Goal: Obtain resource: Download file/media

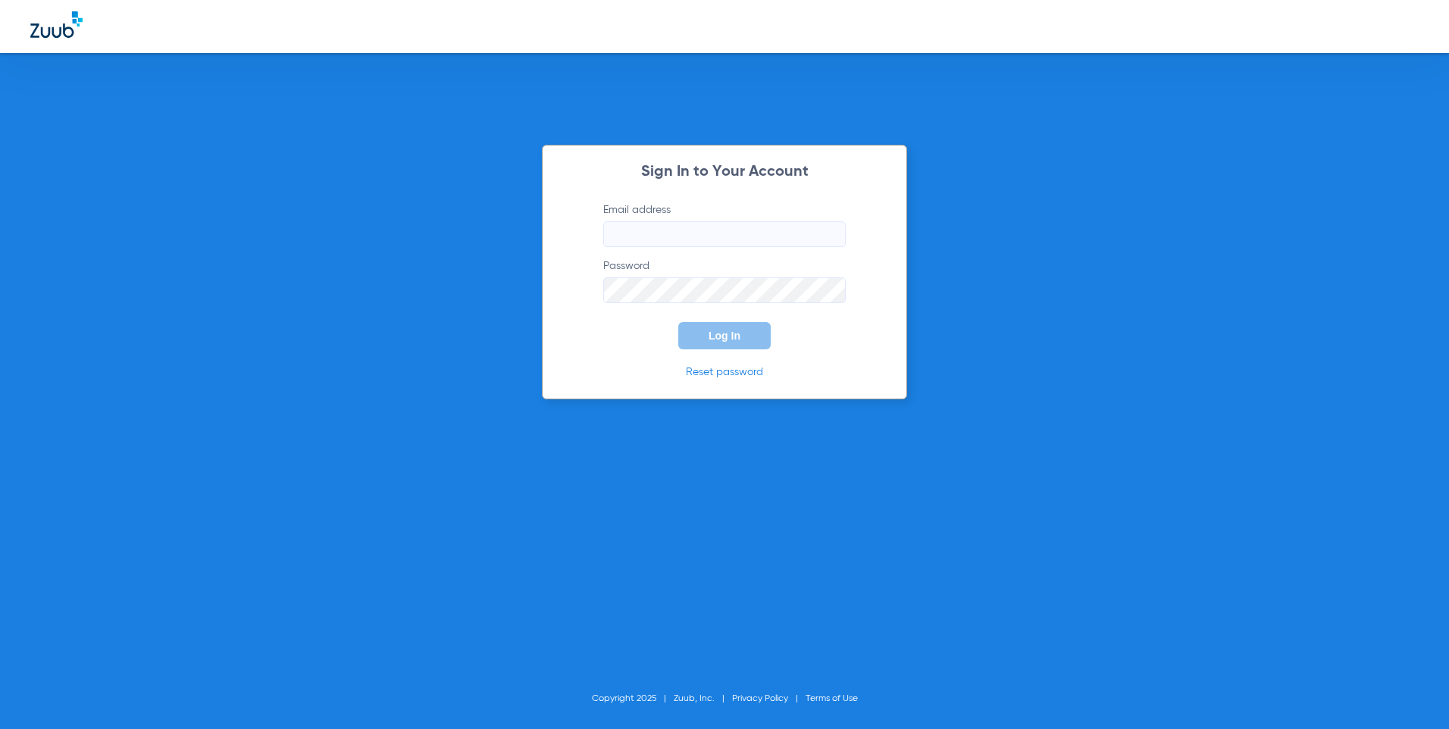
type input "[EMAIL_ADDRESS][DOMAIN_NAME]"
click at [764, 349] on button "Log In" at bounding box center [724, 335] width 92 height 27
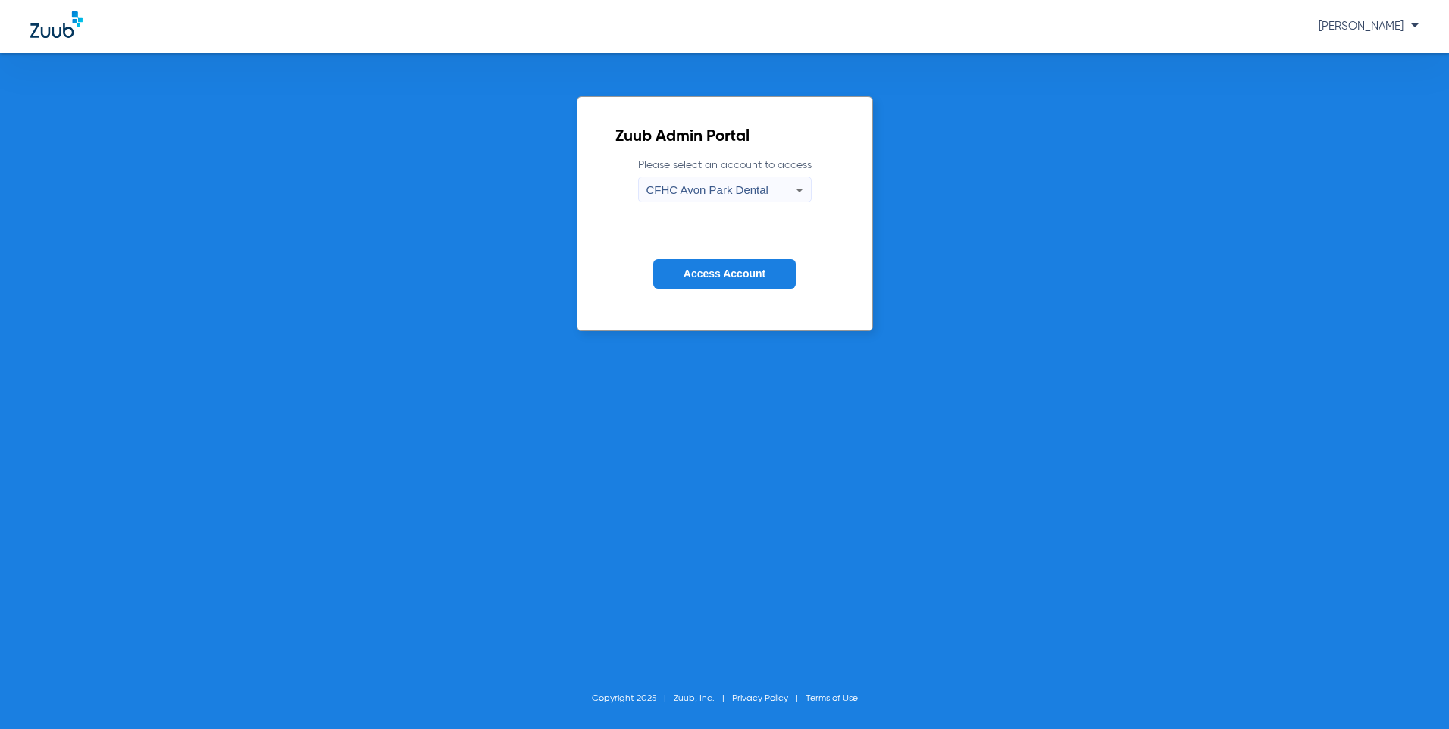
click at [756, 188] on span "CFHC Avon Park Dental" at bounding box center [707, 189] width 122 height 13
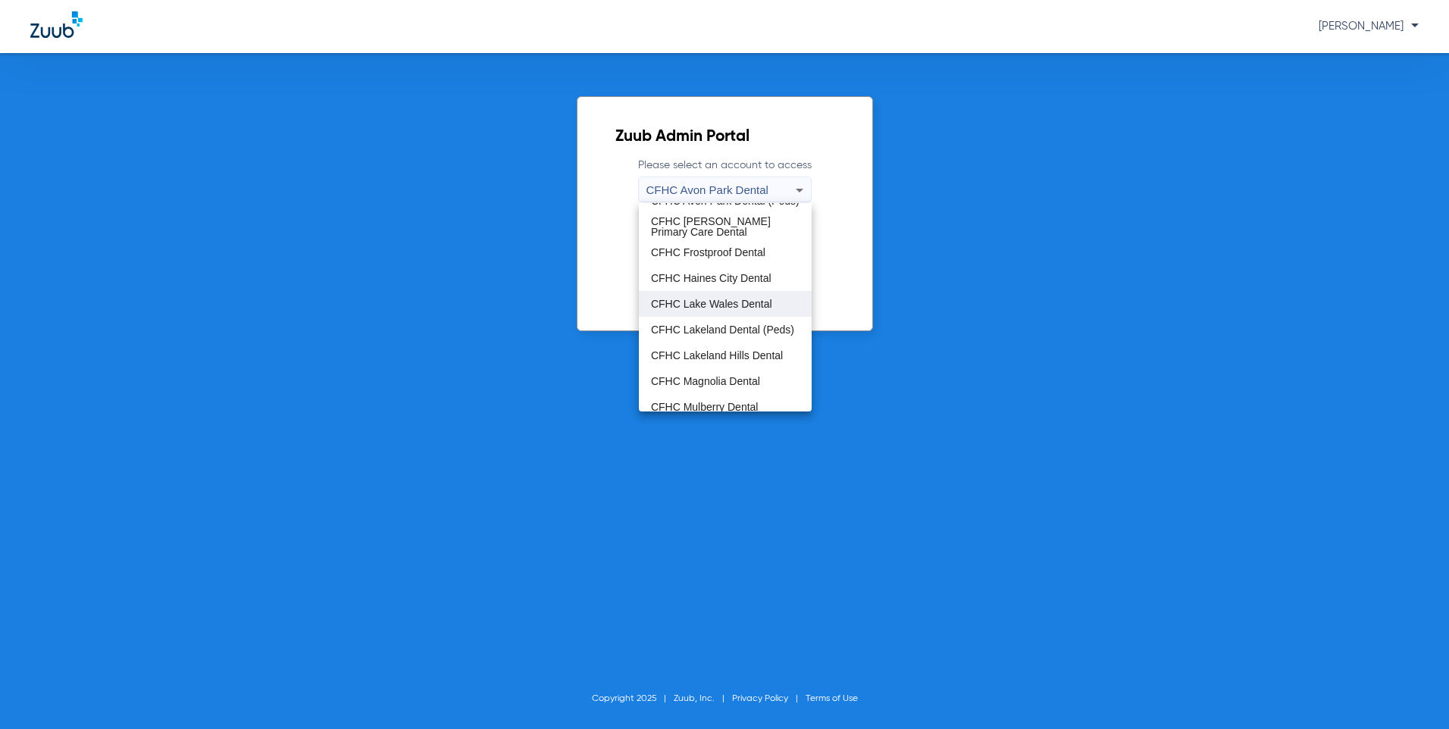
scroll to position [76, 0]
click at [715, 317] on span "CFHC Lakeland Hills Dental" at bounding box center [717, 320] width 132 height 11
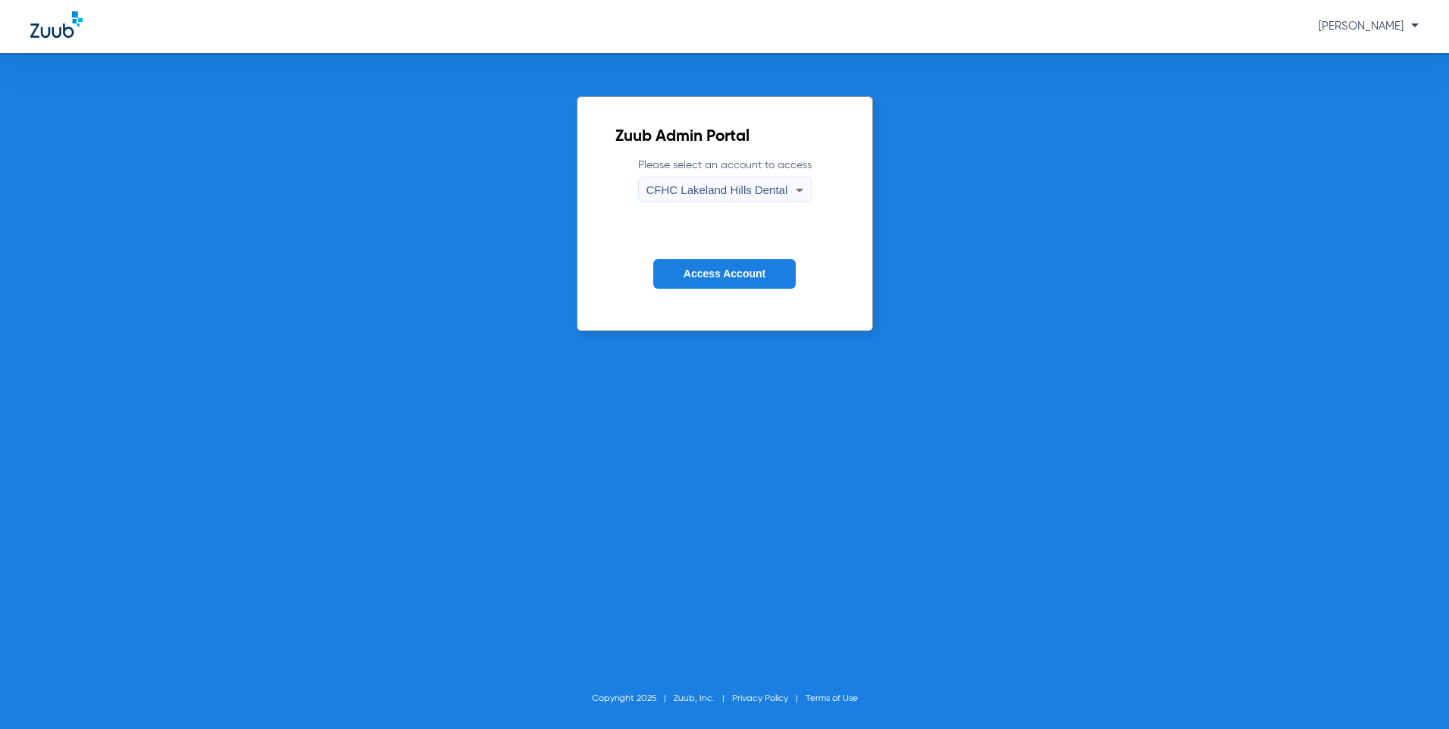
click at [710, 264] on button "Access Account" at bounding box center [724, 274] width 142 height 30
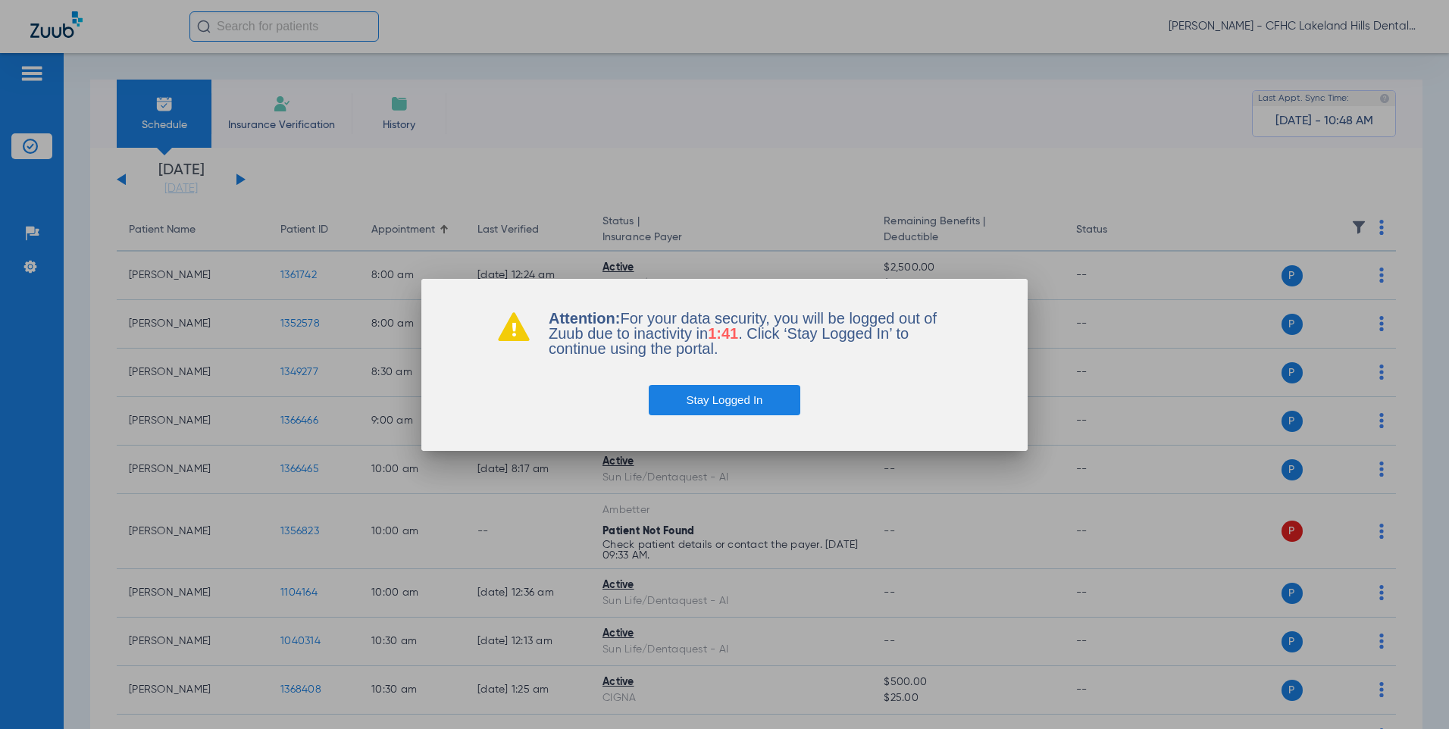
click at [702, 411] on button "Stay Logged In" at bounding box center [725, 400] width 152 height 30
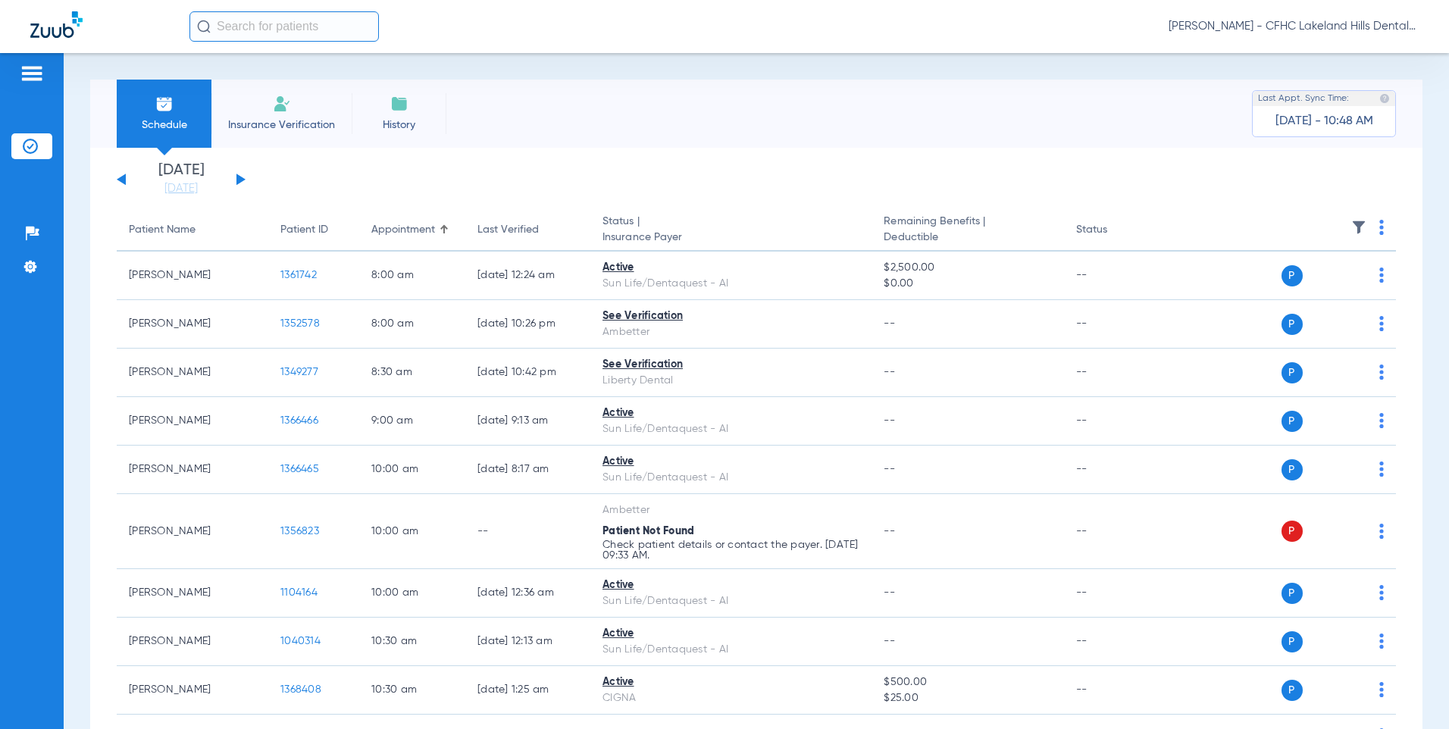
click at [239, 175] on div "[DATE] [DATE] [DATE] [DATE] [DATE] [DATE] [DATE] [DATE] [DATE] [DATE] [DATE] [D…" at bounding box center [181, 179] width 129 height 33
click at [241, 177] on button at bounding box center [240, 179] width 9 height 11
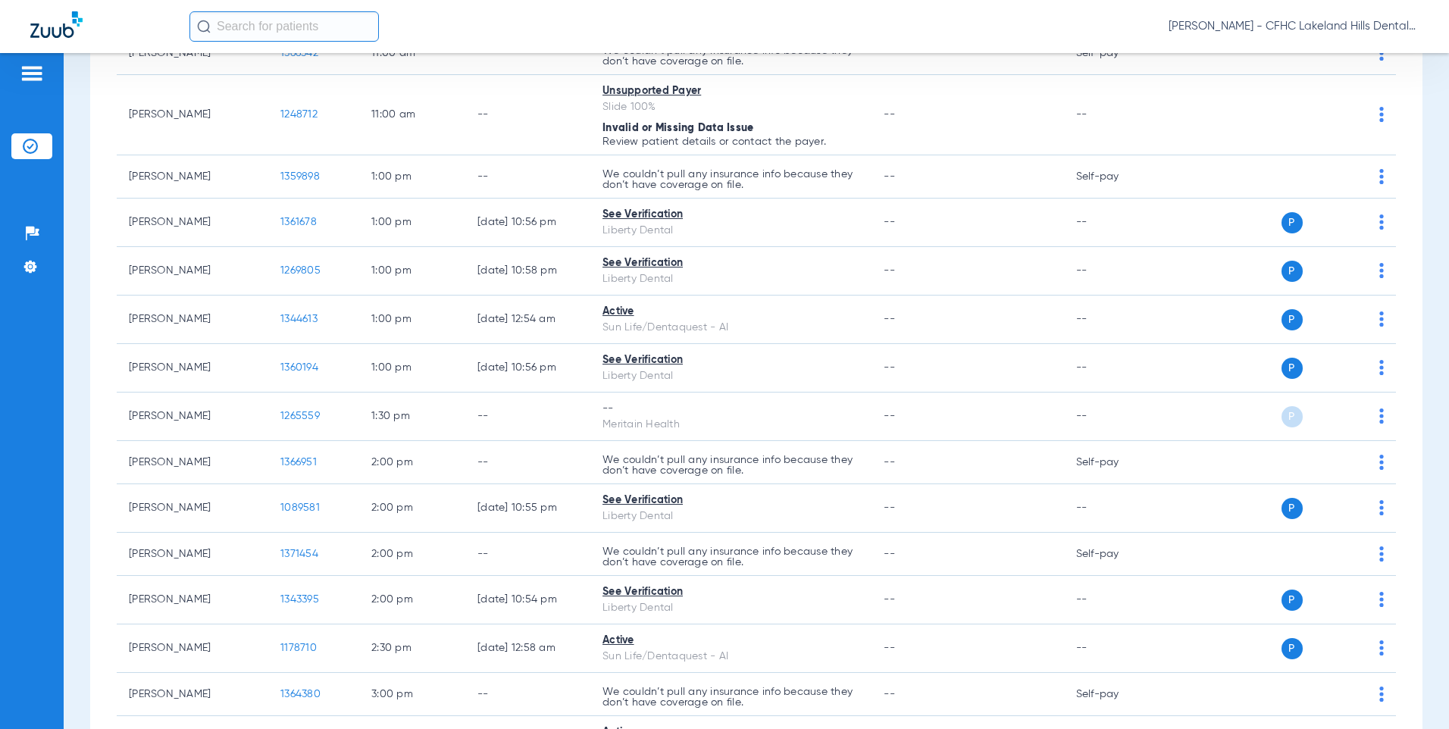
scroll to position [1061, 0]
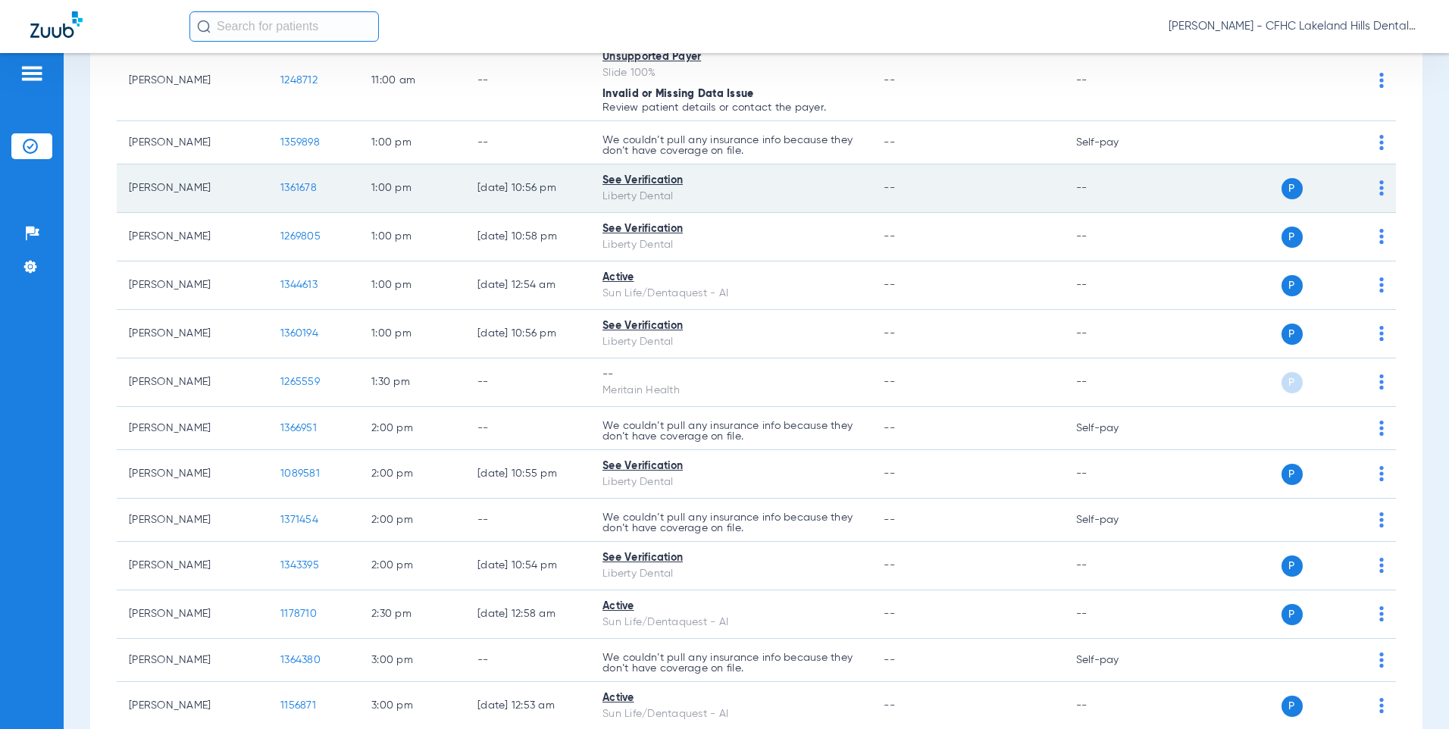
click at [299, 191] on span "1361678" at bounding box center [298, 188] width 36 height 11
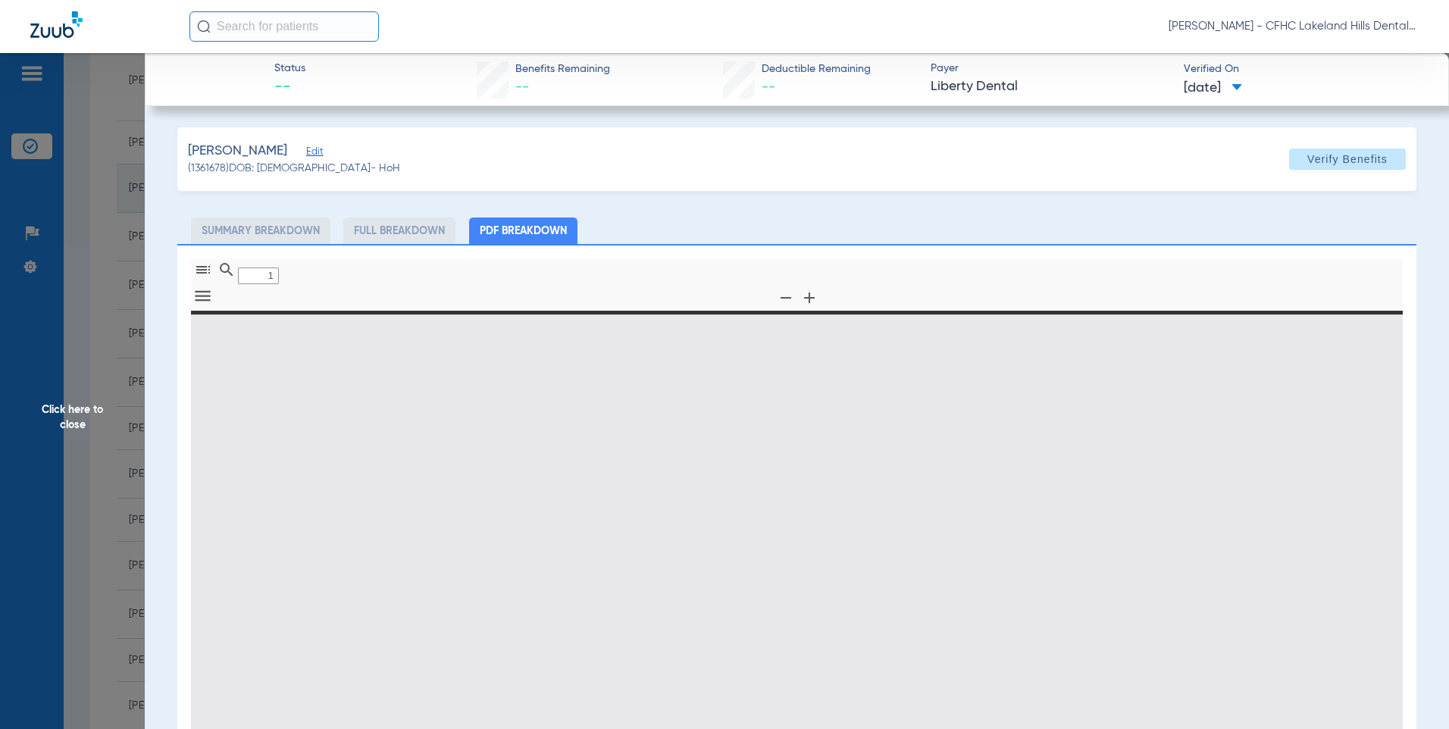
type input "0"
select select "page-width"
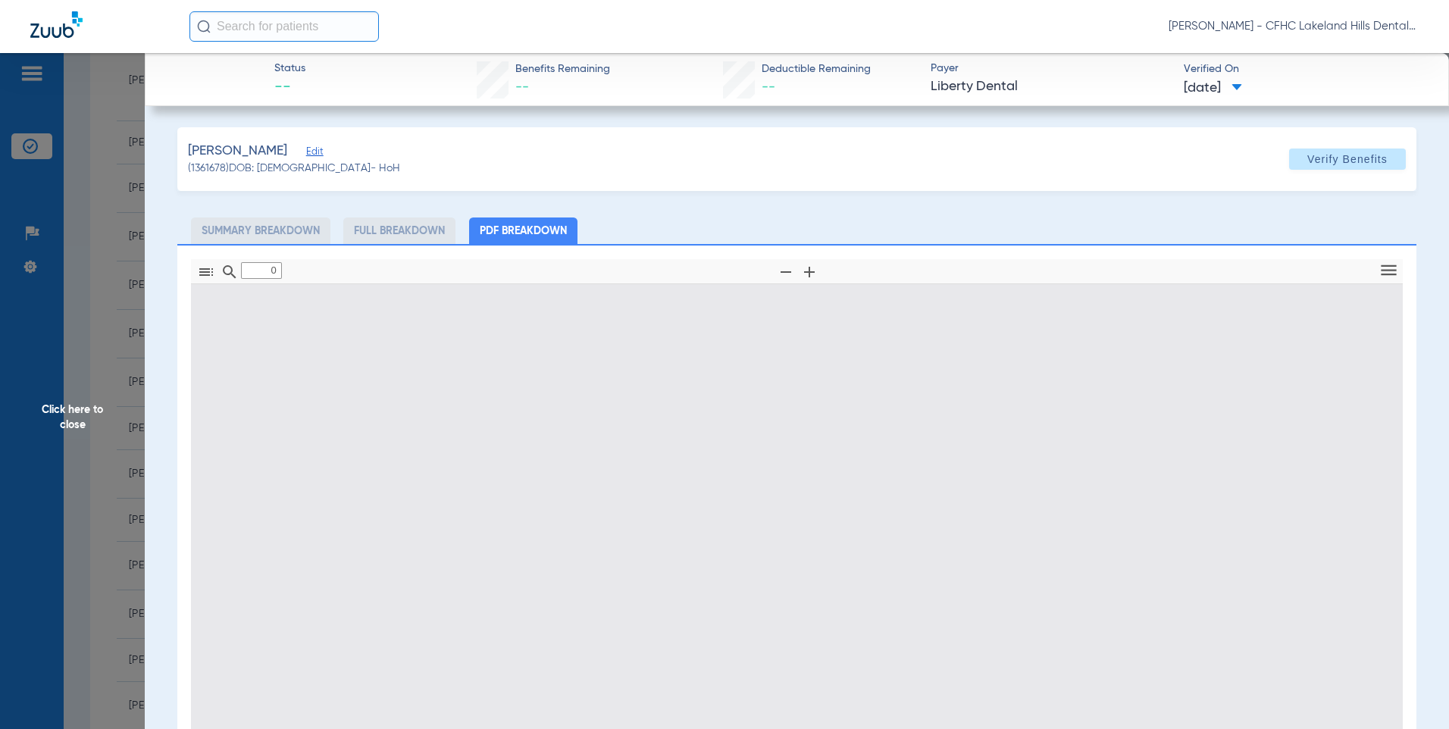
type input "1"
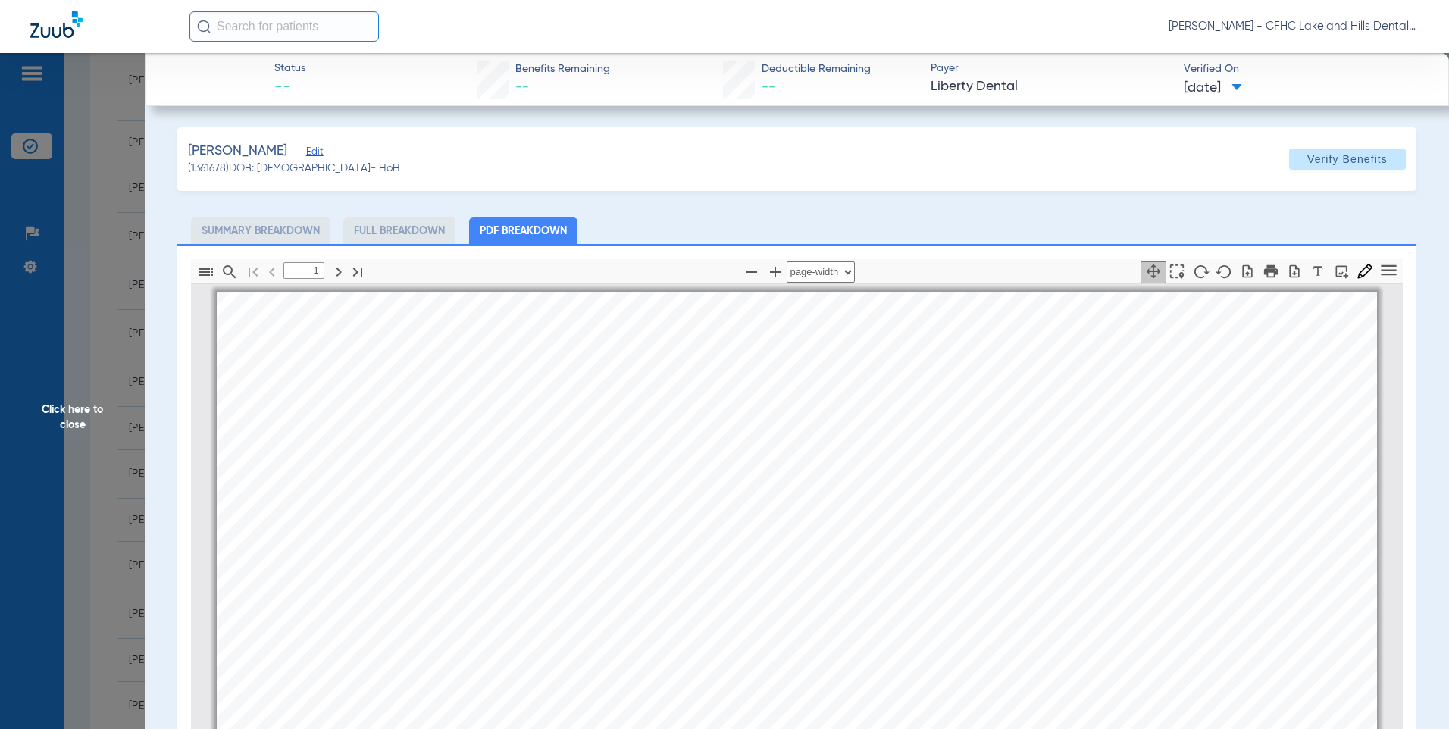
scroll to position [8, 0]
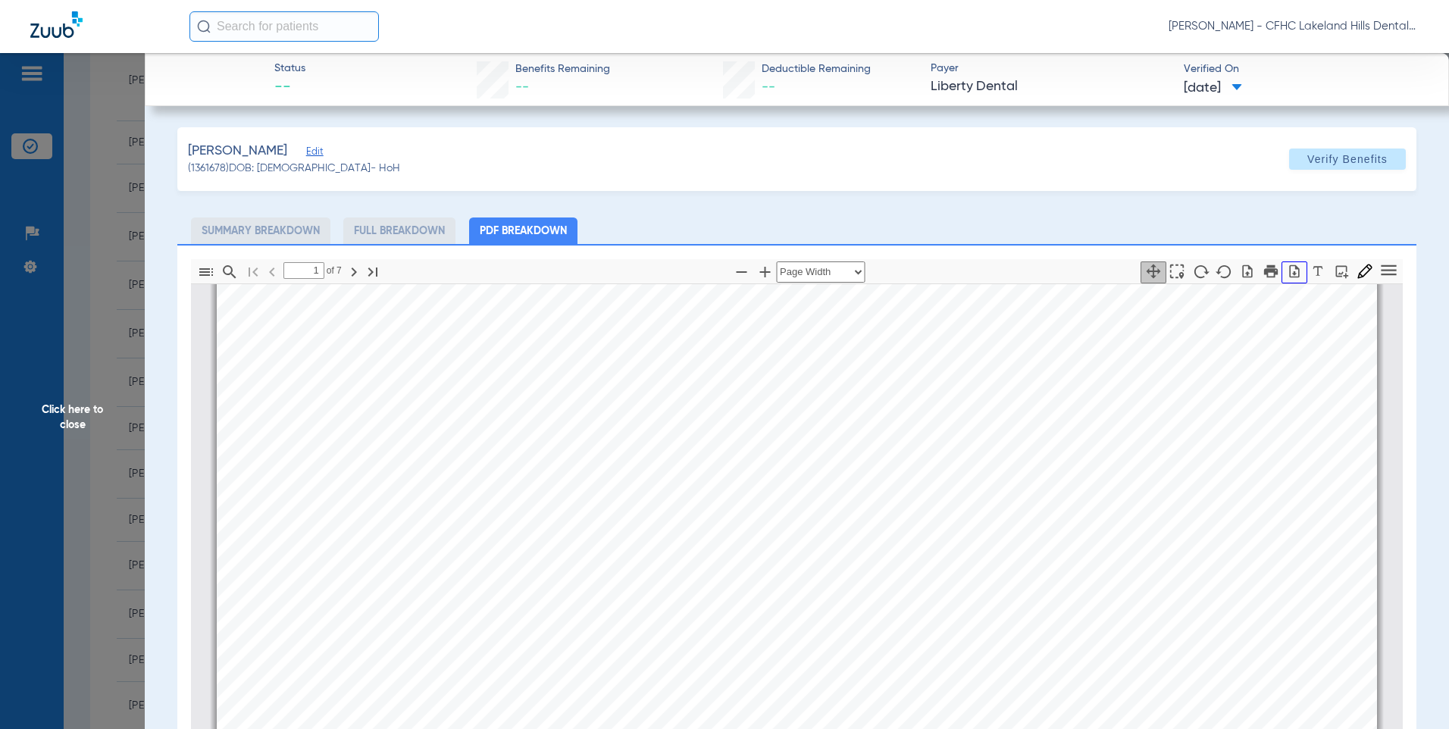
click at [1287, 271] on icon "button" at bounding box center [1294, 271] width 15 height 15
click at [108, 232] on span "Click here to close" at bounding box center [72, 417] width 145 height 729
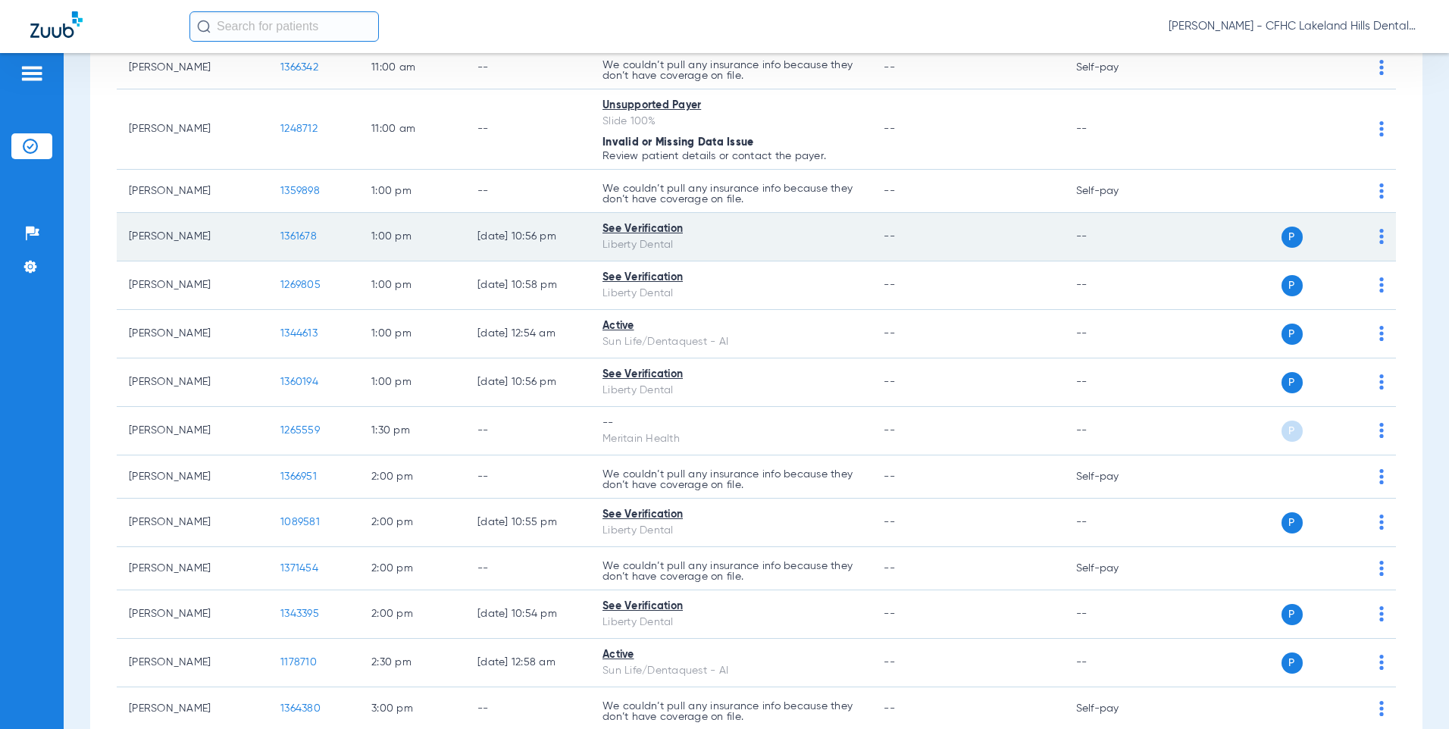
scroll to position [985, 0]
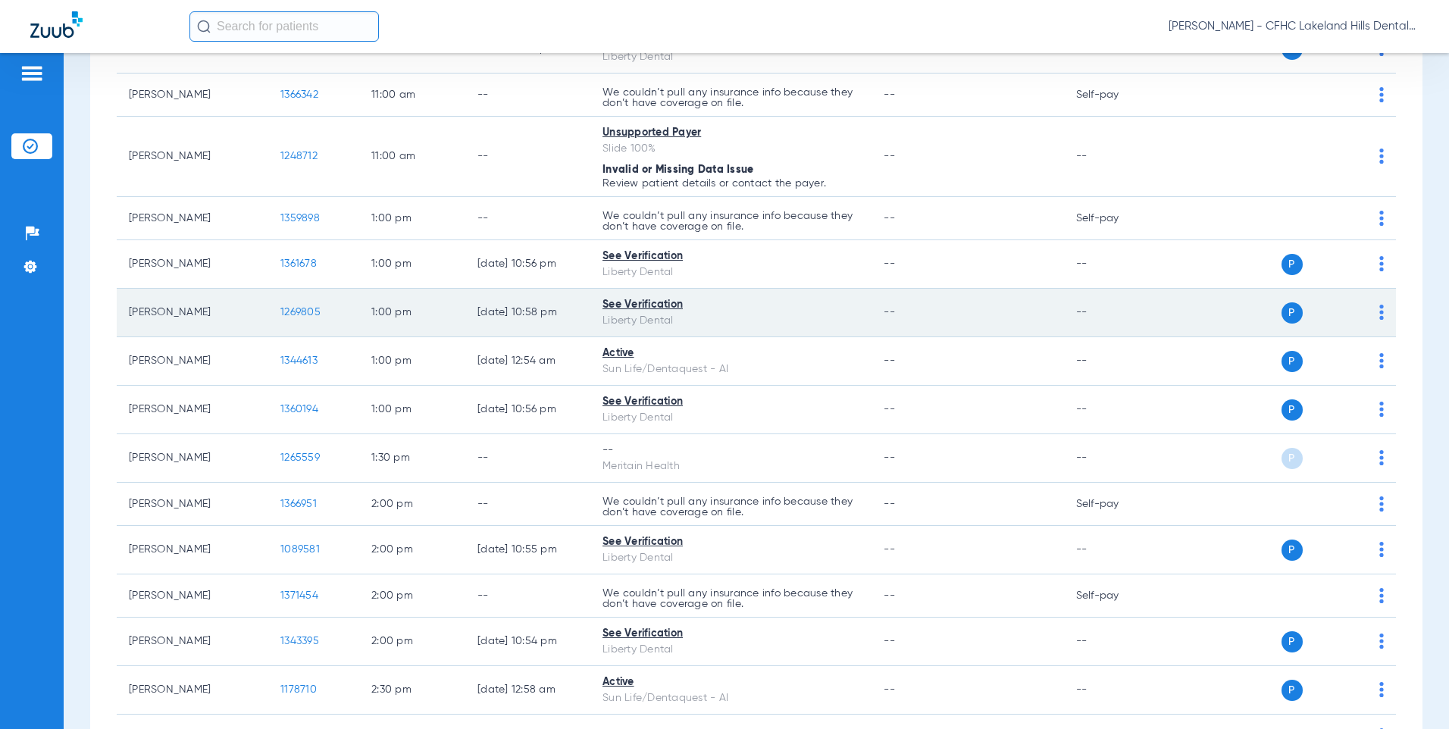
click at [299, 308] on span "1269805" at bounding box center [300, 312] width 40 height 11
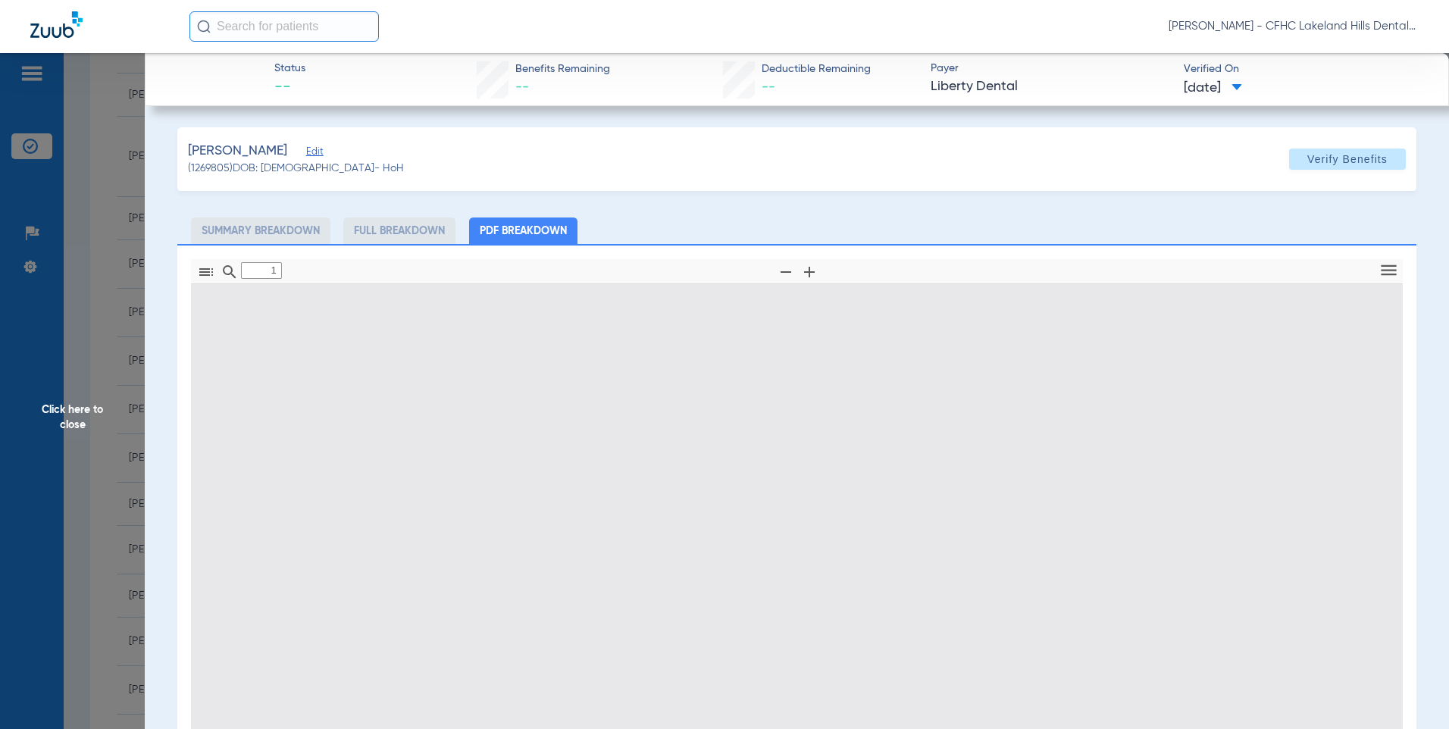
type input "0"
select select "page-width"
type input "1"
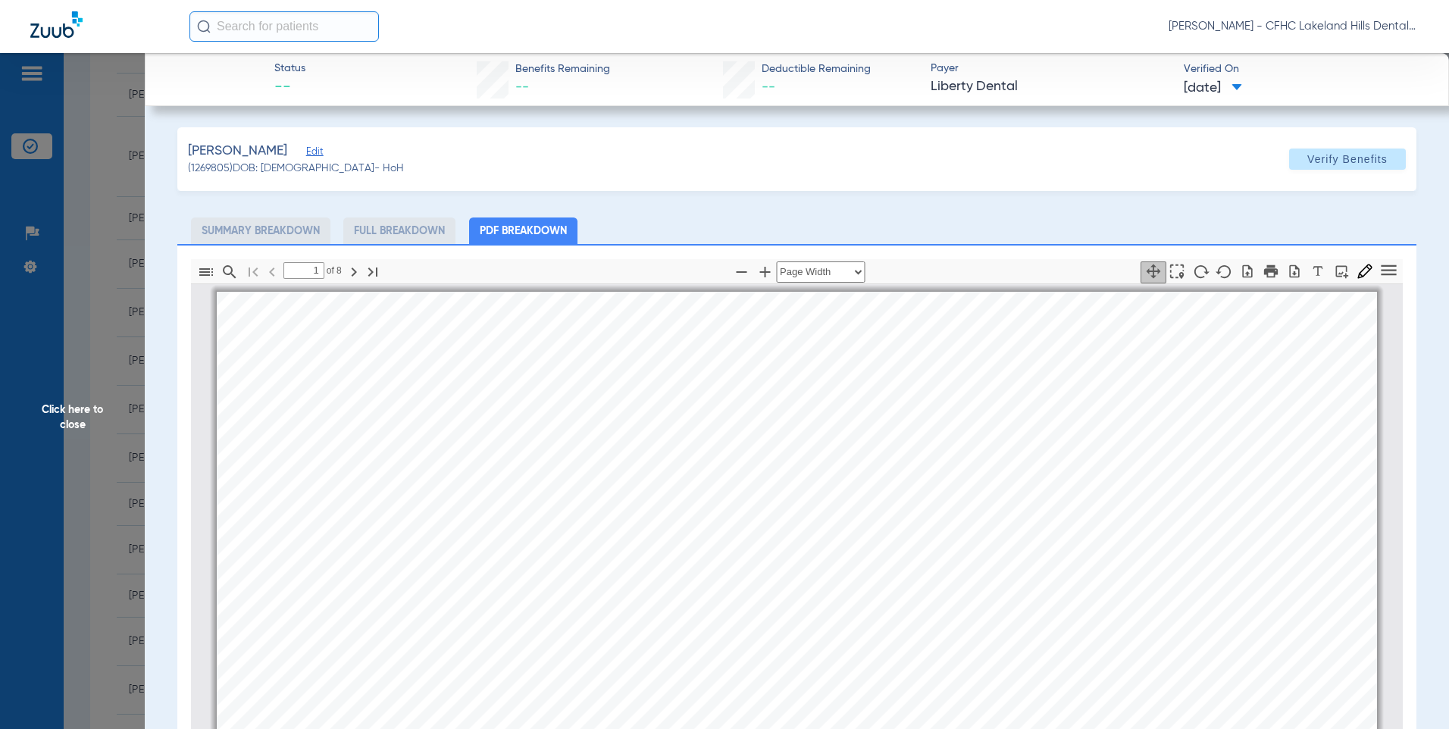
scroll to position [8, 0]
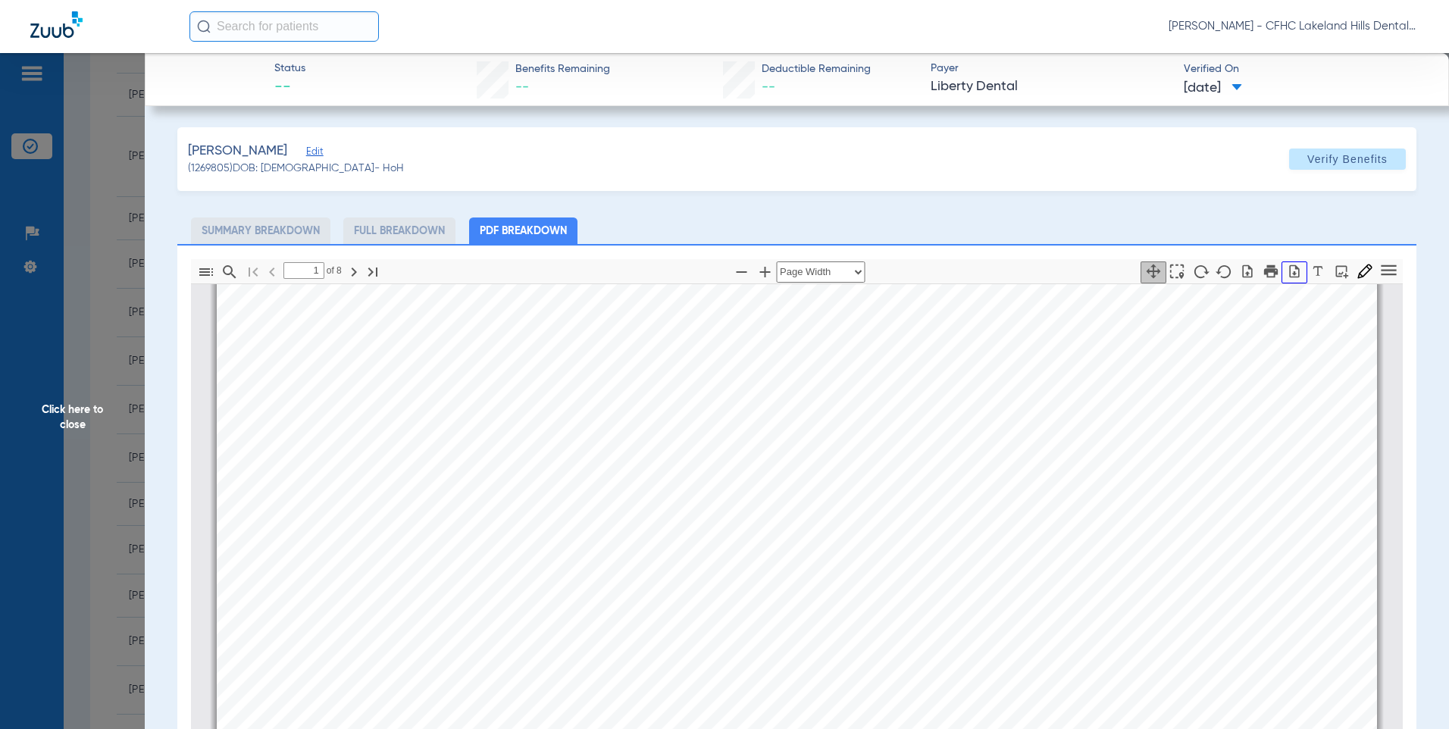
click at [1290, 274] on icon "button" at bounding box center [1295, 270] width 10 height 13
click at [105, 353] on span "Click here to close" at bounding box center [72, 417] width 145 height 729
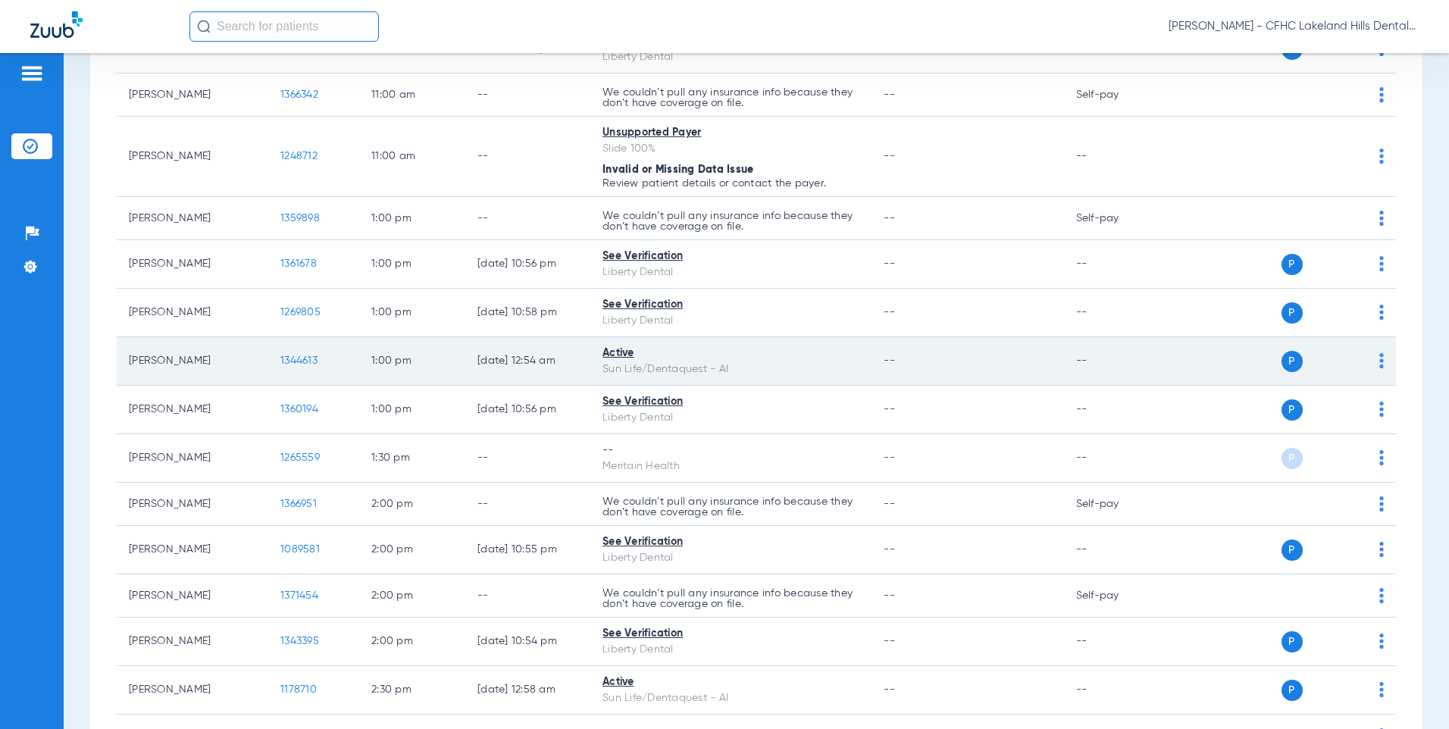
click at [310, 360] on span "1344613" at bounding box center [298, 360] width 37 height 11
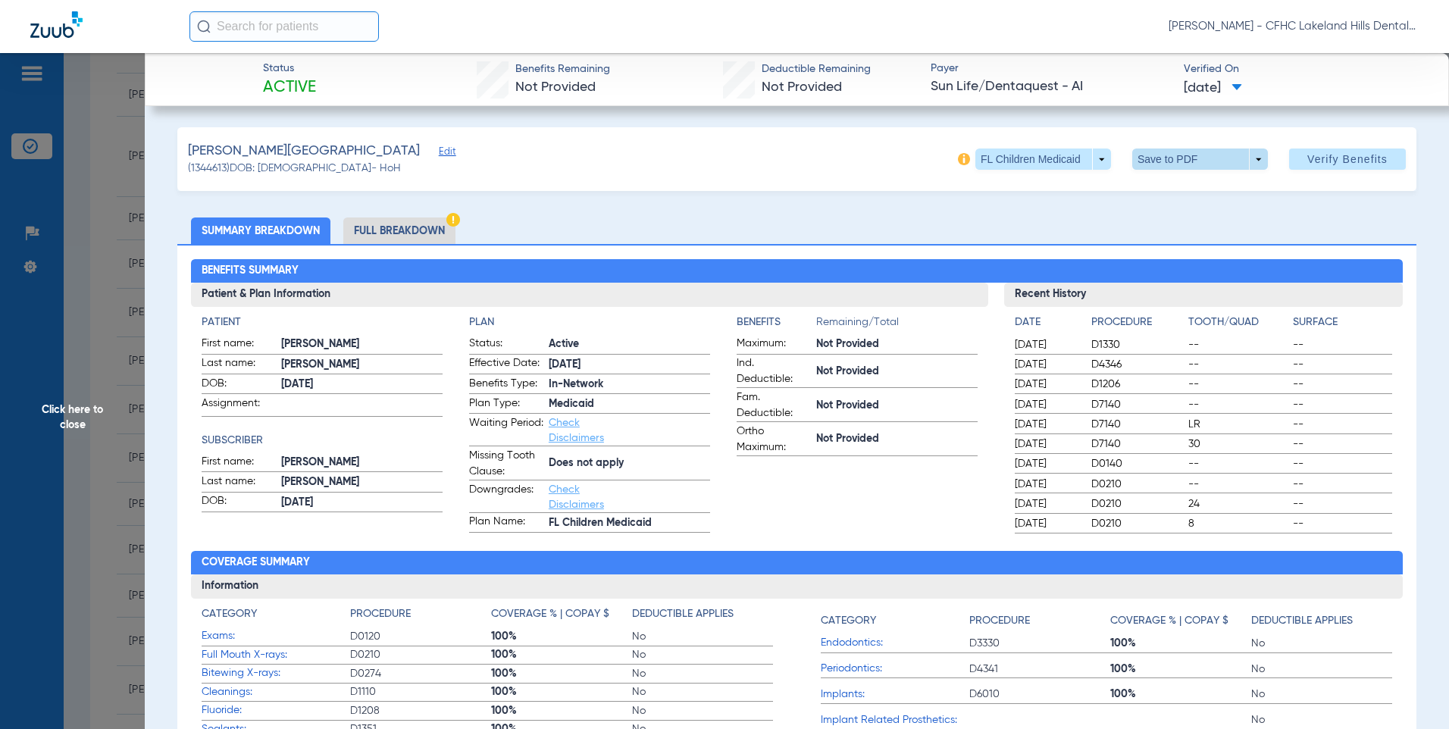
click at [1200, 161] on span at bounding box center [1199, 159] width 36 height 36
click at [1192, 185] on span "Save to PDF" at bounding box center [1194, 189] width 60 height 11
click at [725, 189] on div "[PERSON_NAME] Edit (1344613) DOB: [DEMOGRAPHIC_DATA] - HoH FL Children Medicaid…" at bounding box center [796, 159] width 1239 height 64
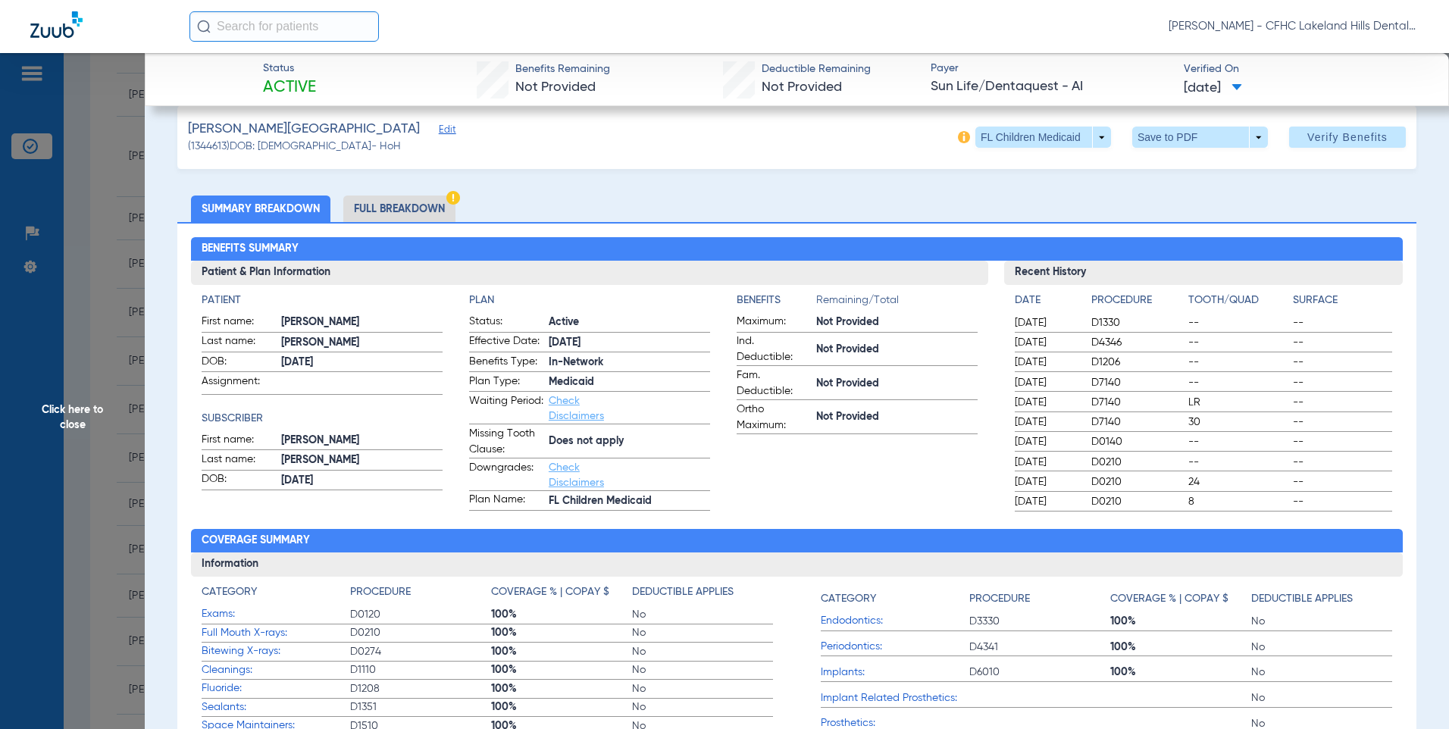
scroll to position [0, 0]
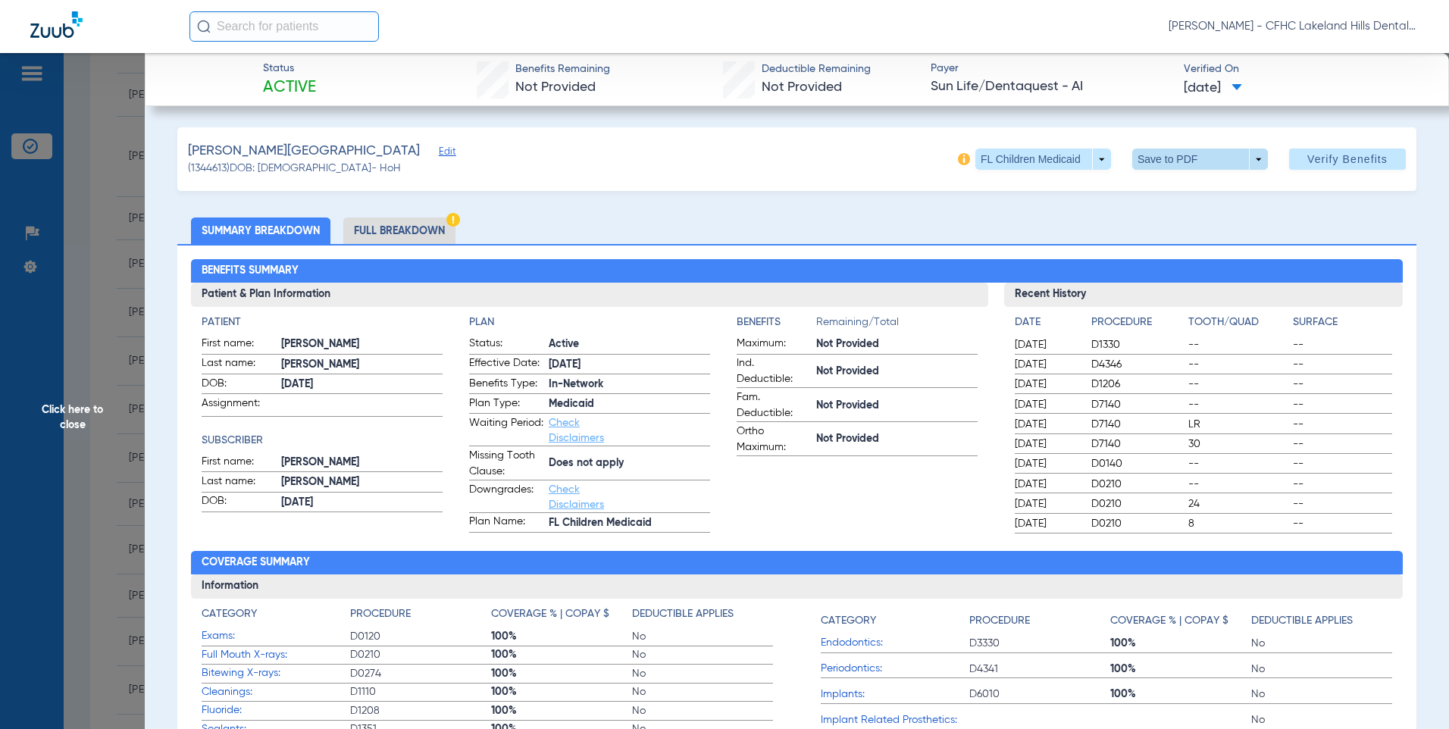
click at [1136, 155] on span at bounding box center [1200, 159] width 136 height 21
click at [1157, 186] on button "insert_drive_file Save to PDF" at bounding box center [1179, 189] width 114 height 30
click at [104, 251] on span "Click here to close" at bounding box center [72, 417] width 145 height 729
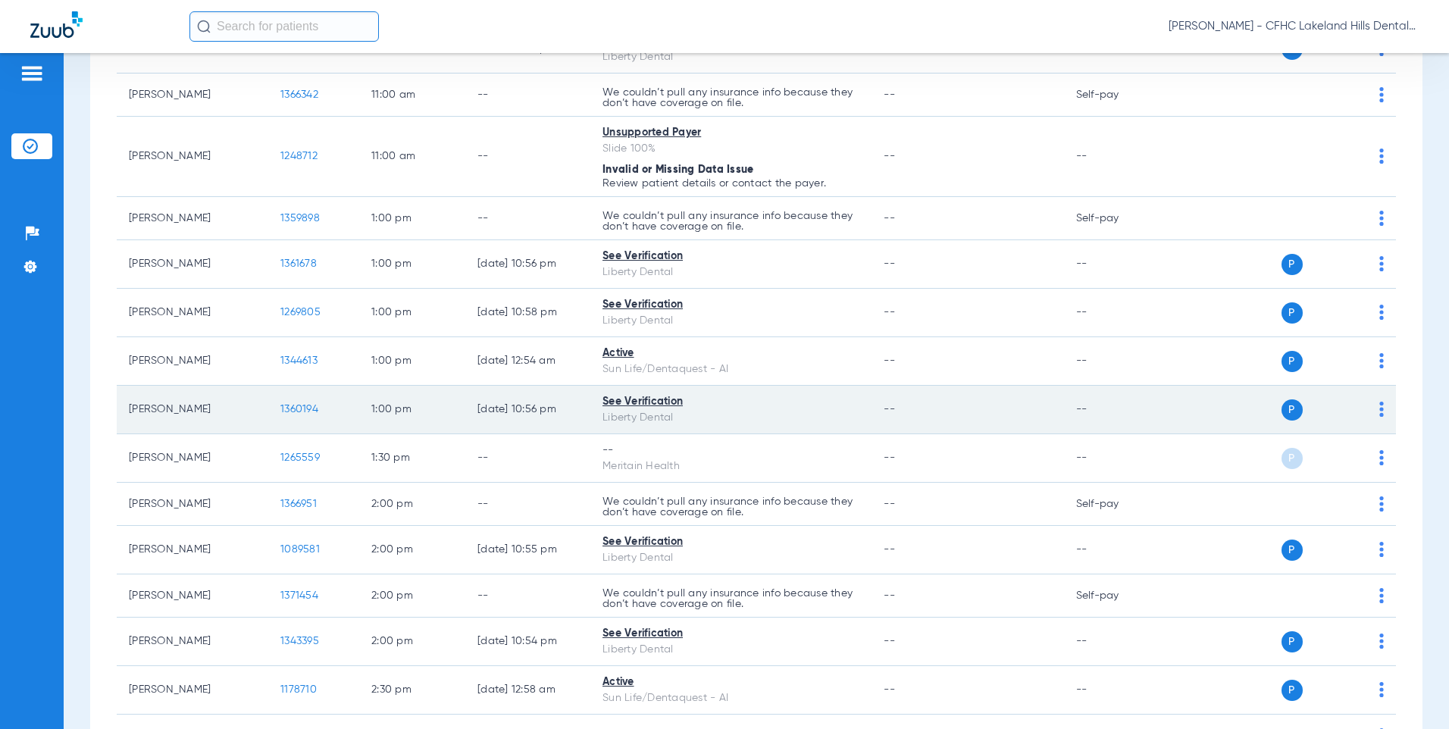
click at [327, 410] on td "1360194" at bounding box center [313, 410] width 91 height 48
click at [316, 410] on span "1360194" at bounding box center [299, 409] width 38 height 11
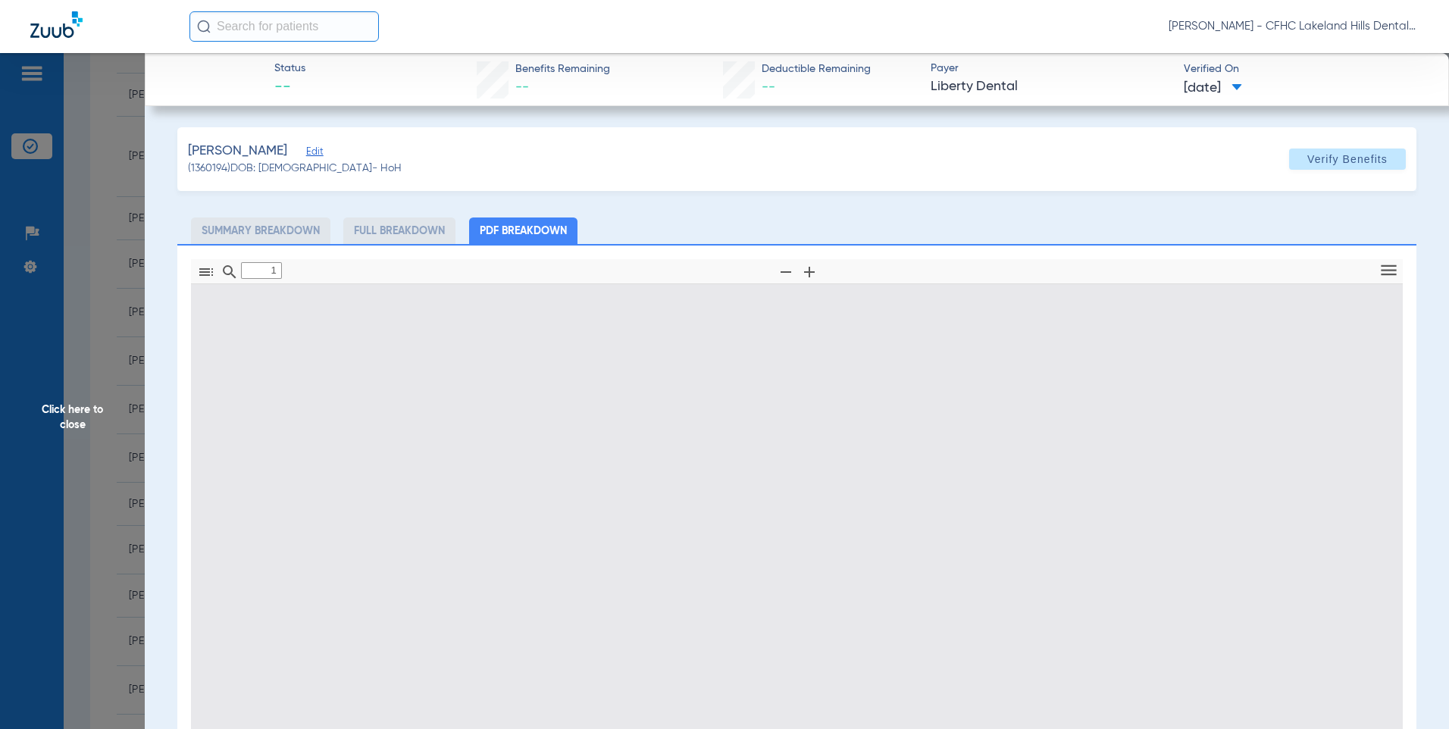
type input "0"
select select "page-width"
type input "1"
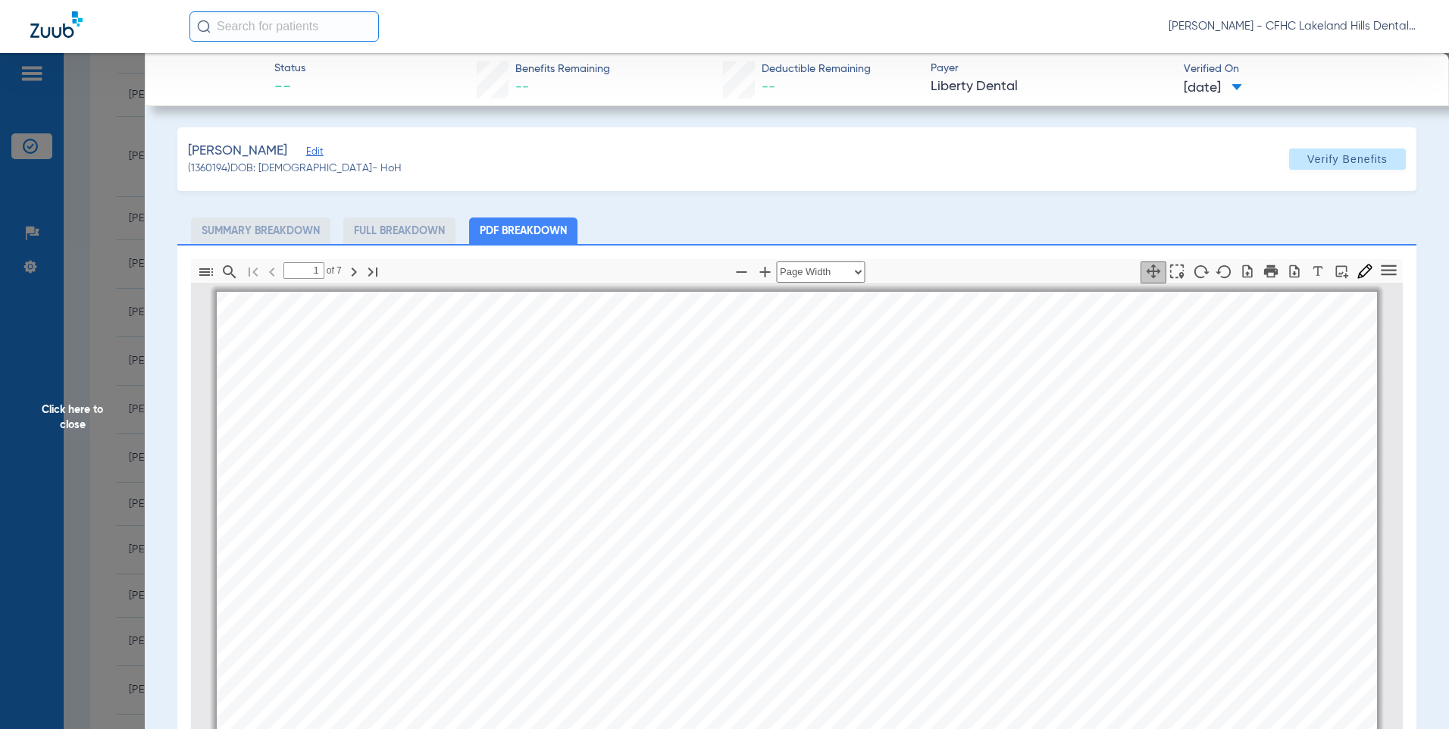
scroll to position [8, 0]
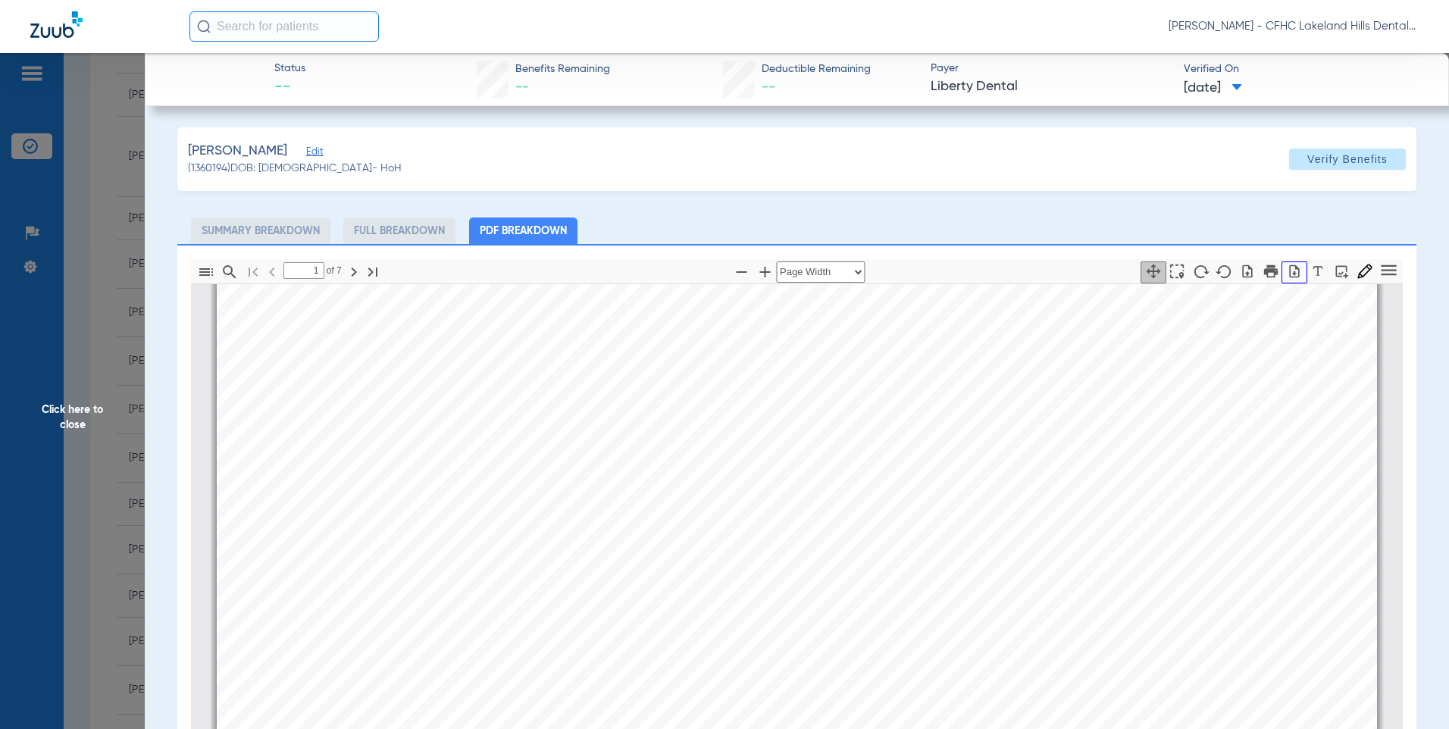
click at [1287, 270] on icon "button" at bounding box center [1294, 271] width 15 height 15
click at [123, 291] on span "Click here to close" at bounding box center [72, 417] width 145 height 729
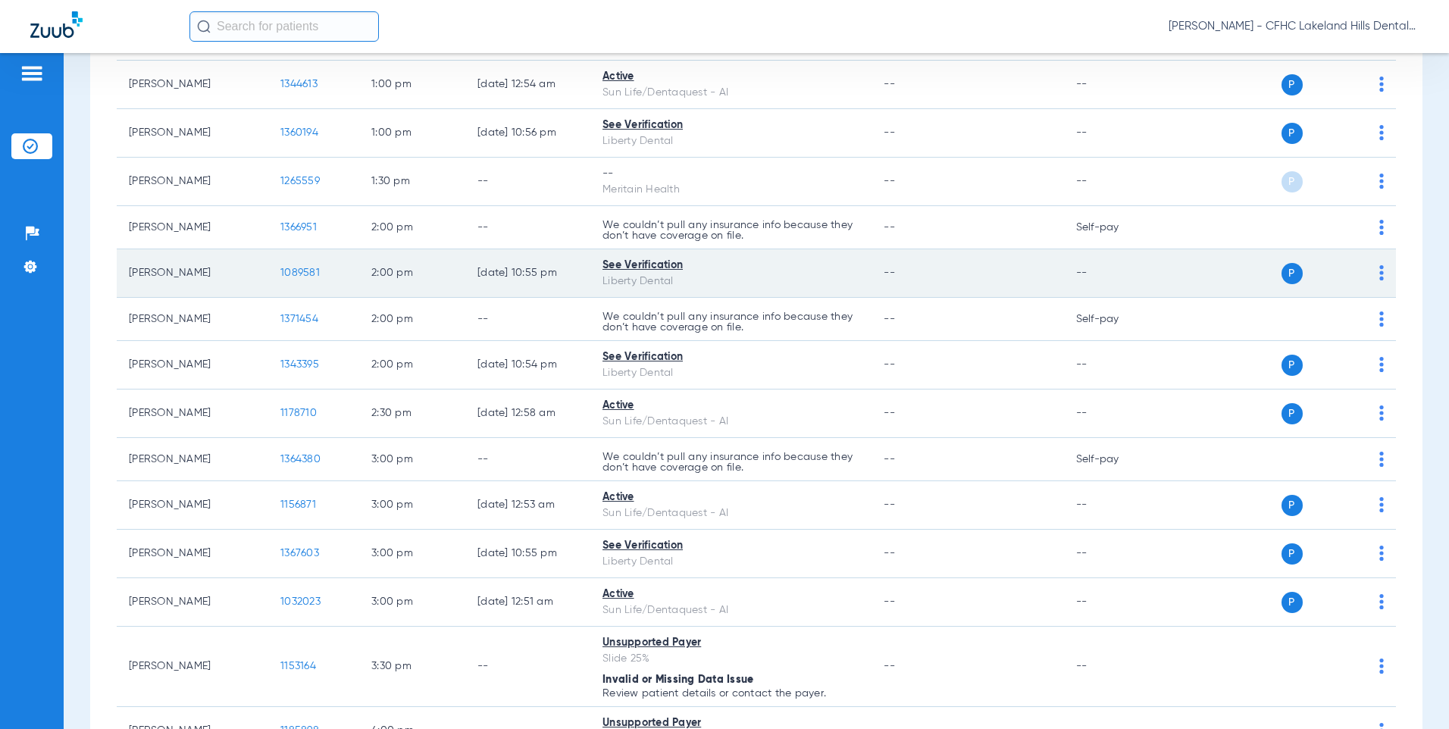
scroll to position [1288, 0]
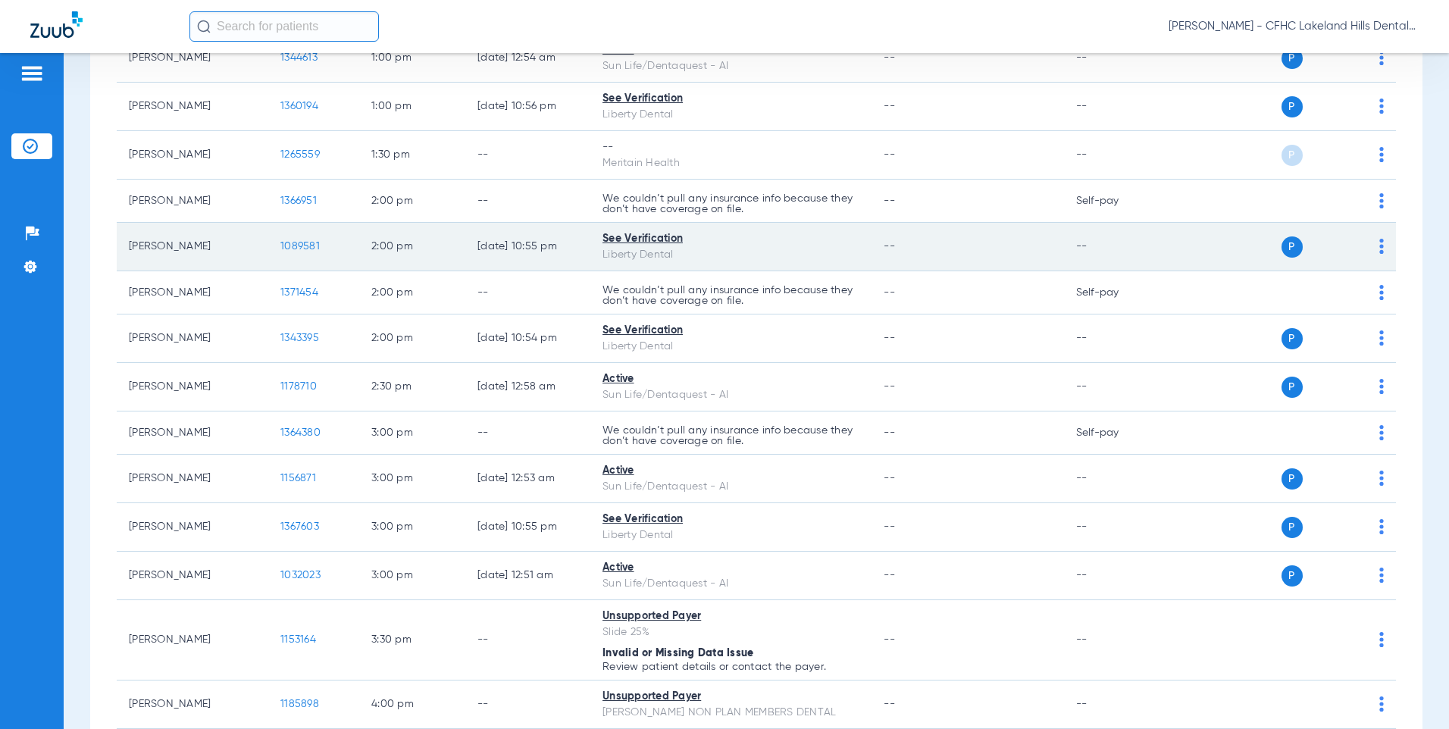
click at [312, 247] on span "1089581" at bounding box center [299, 246] width 39 height 11
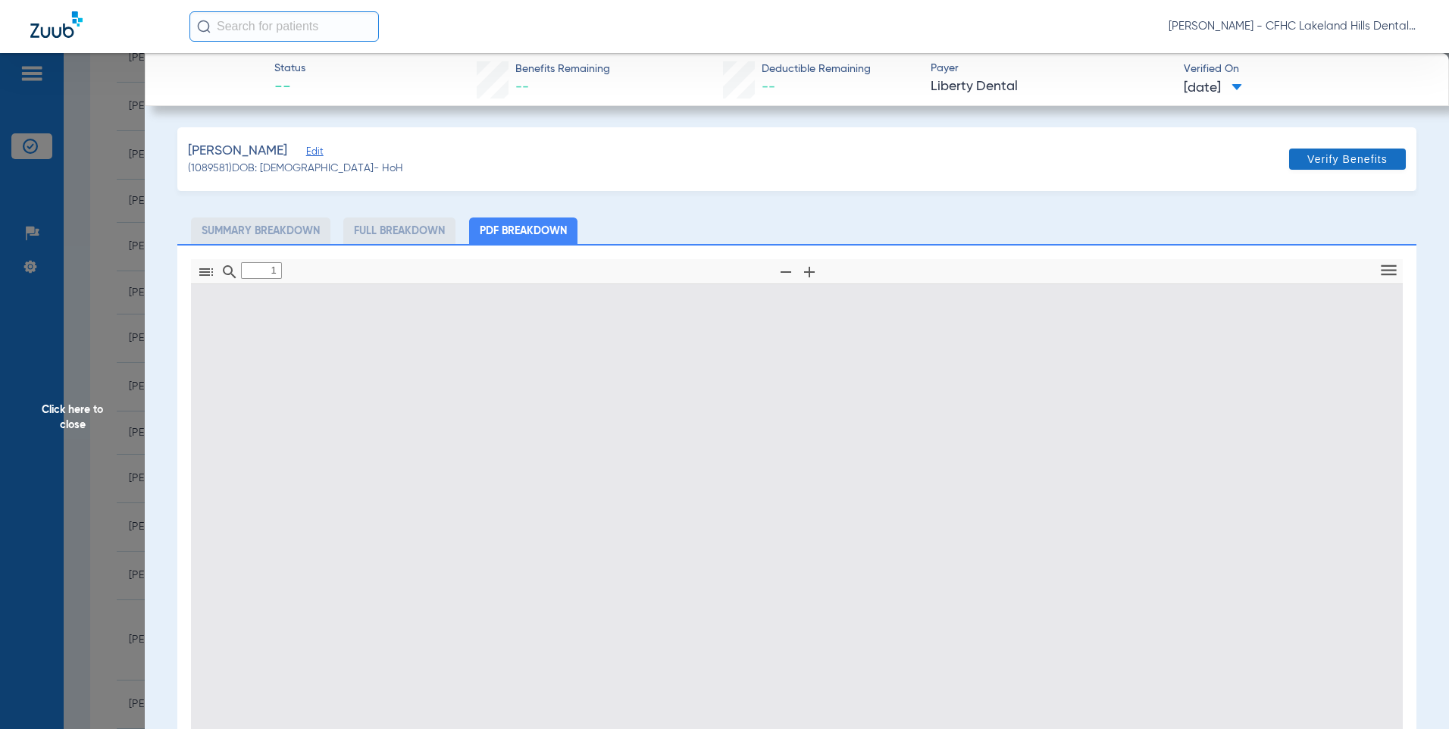
type input "0"
select select "page-width"
click at [1330, 161] on span "Verify Benefits" at bounding box center [1347, 159] width 80 height 12
type input "1"
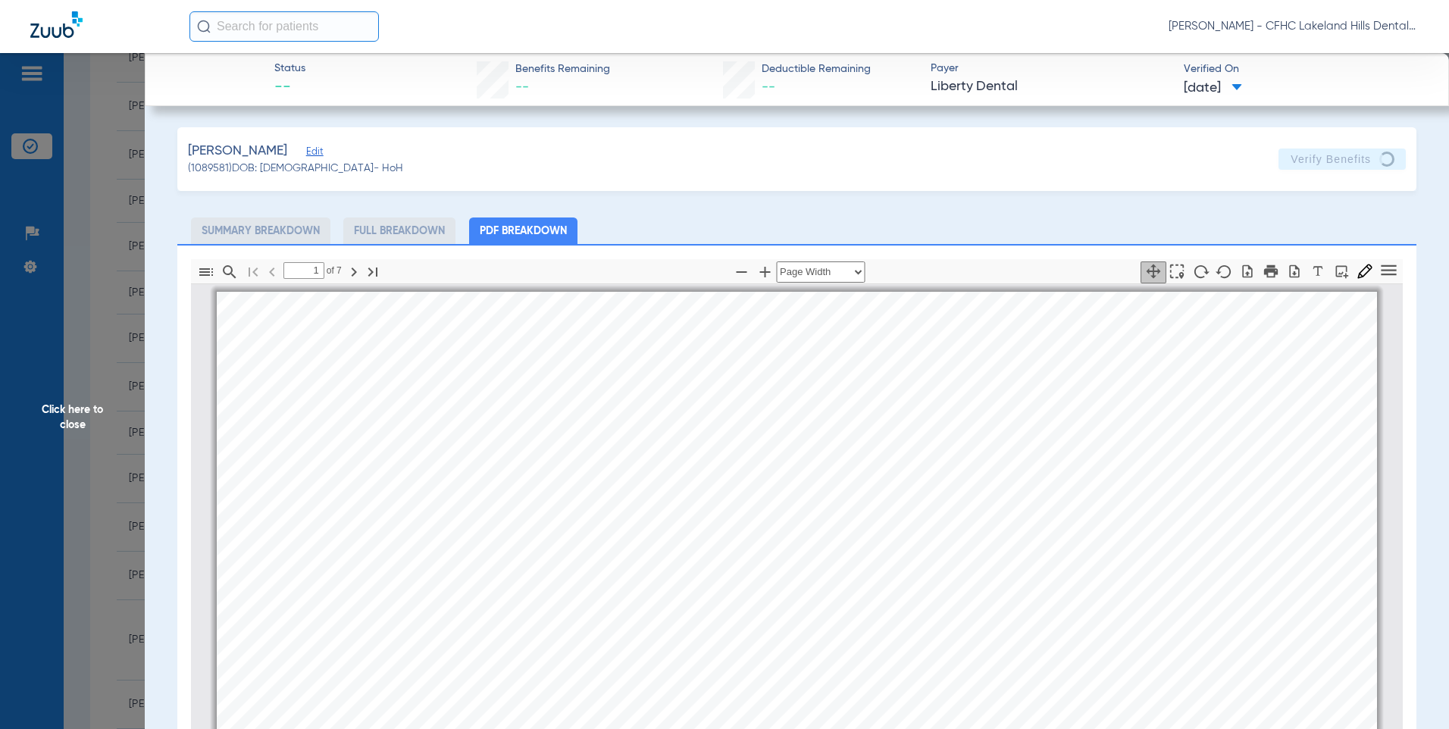
scroll to position [8, 0]
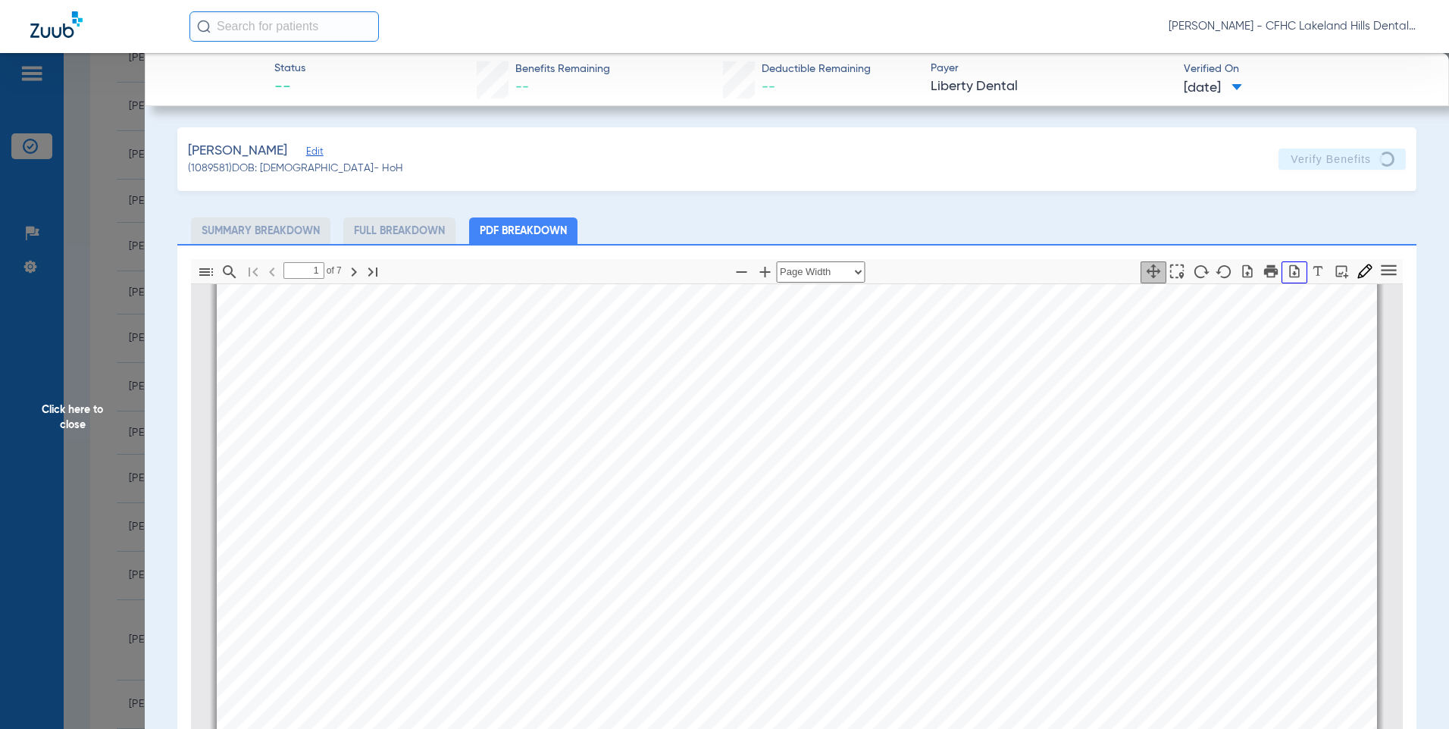
click at [1287, 271] on icon "button" at bounding box center [1294, 271] width 15 height 15
click at [107, 266] on span "Click here to close" at bounding box center [72, 417] width 145 height 729
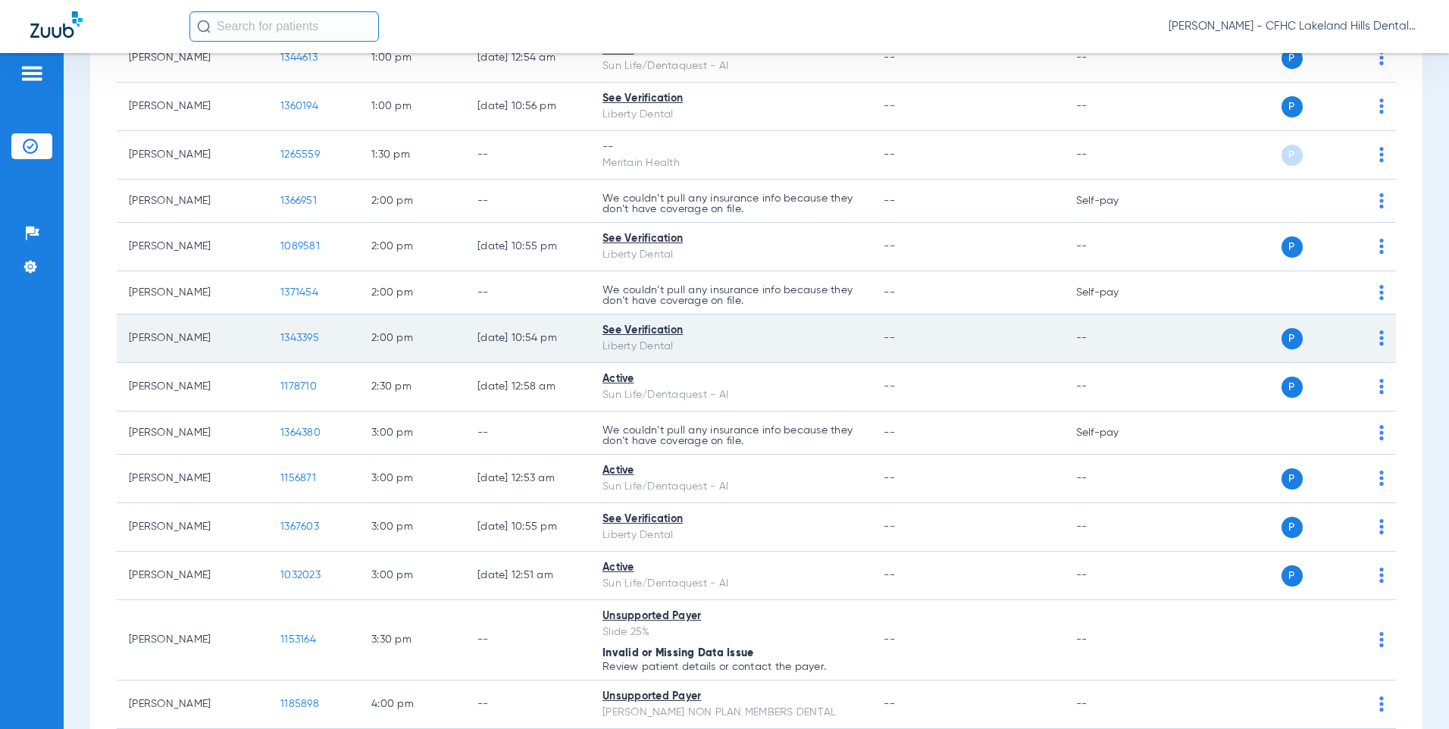
click at [287, 334] on span "1343395" at bounding box center [299, 338] width 39 height 11
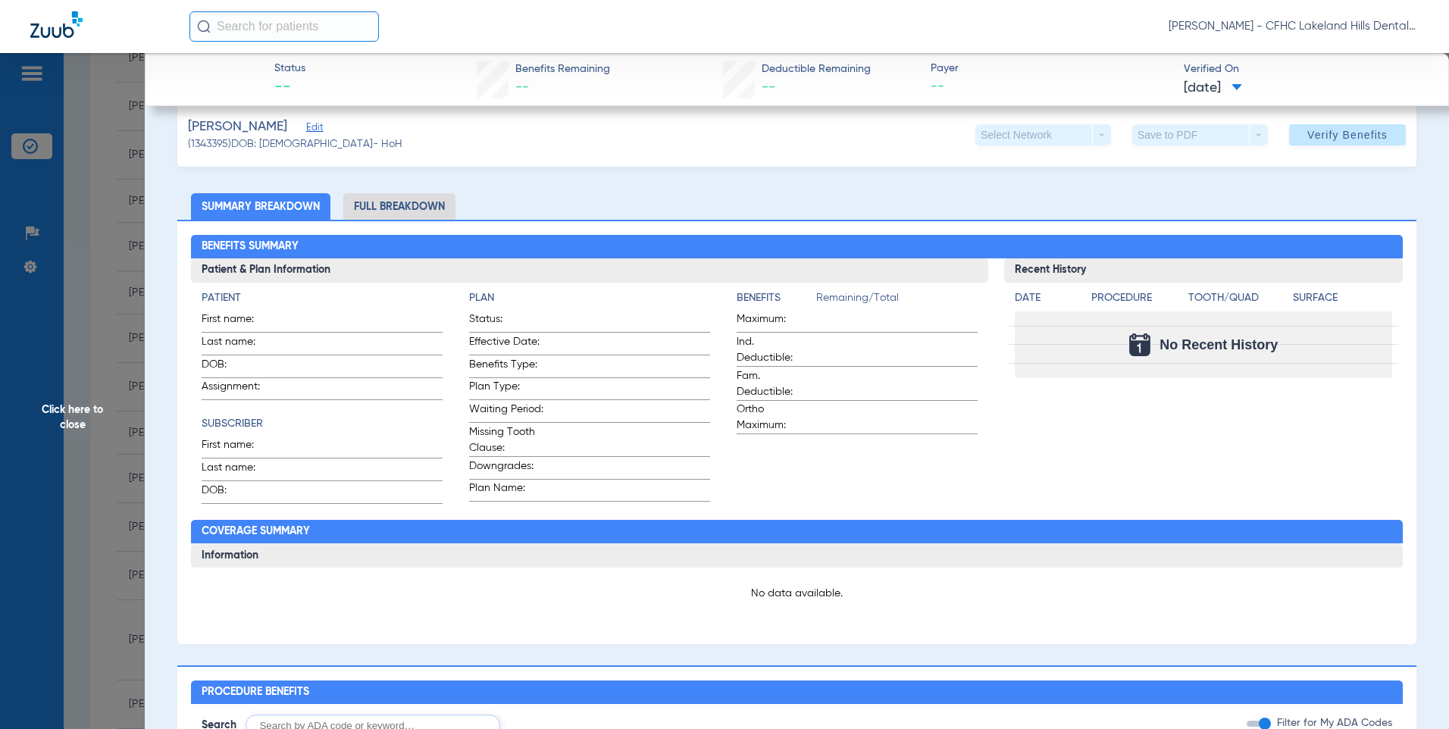
scroll to position [0, 0]
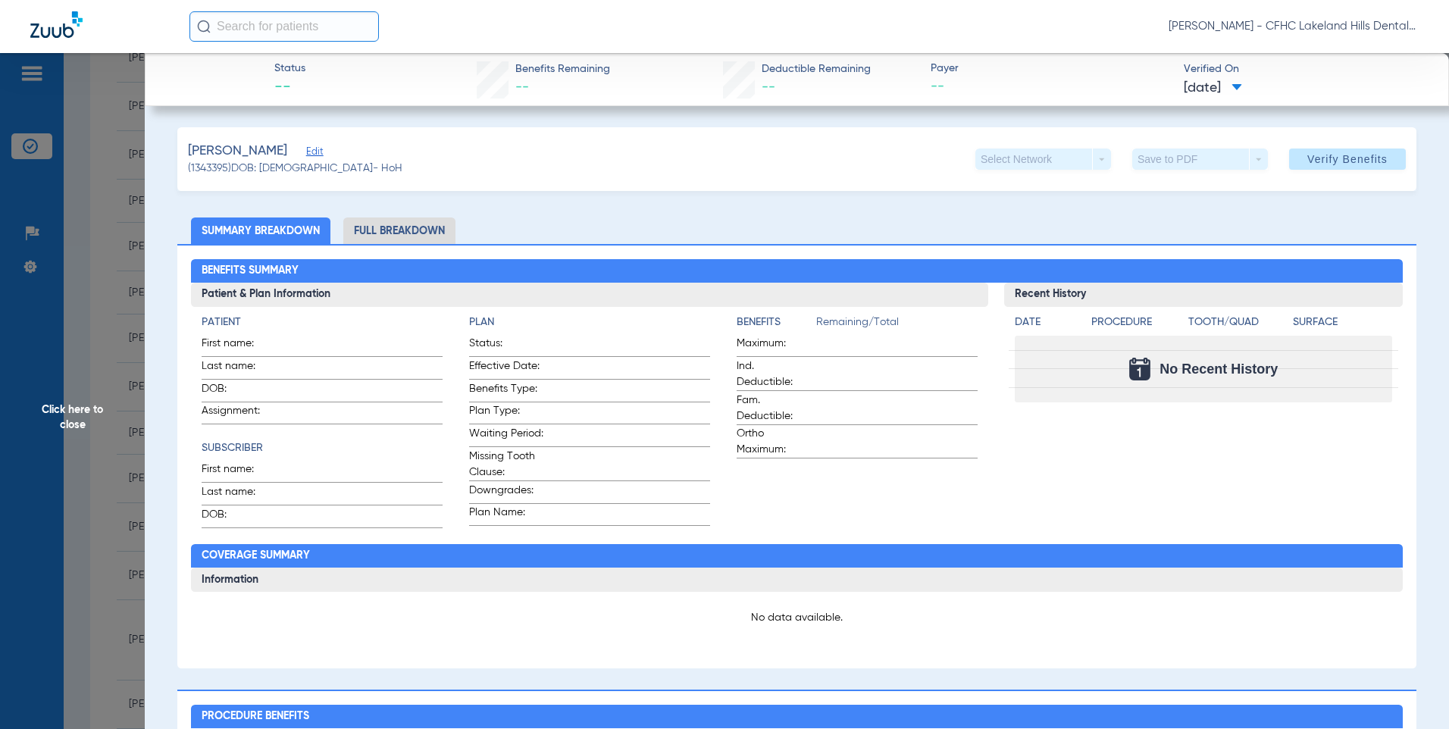
click at [84, 272] on span "Click here to close" at bounding box center [72, 417] width 145 height 729
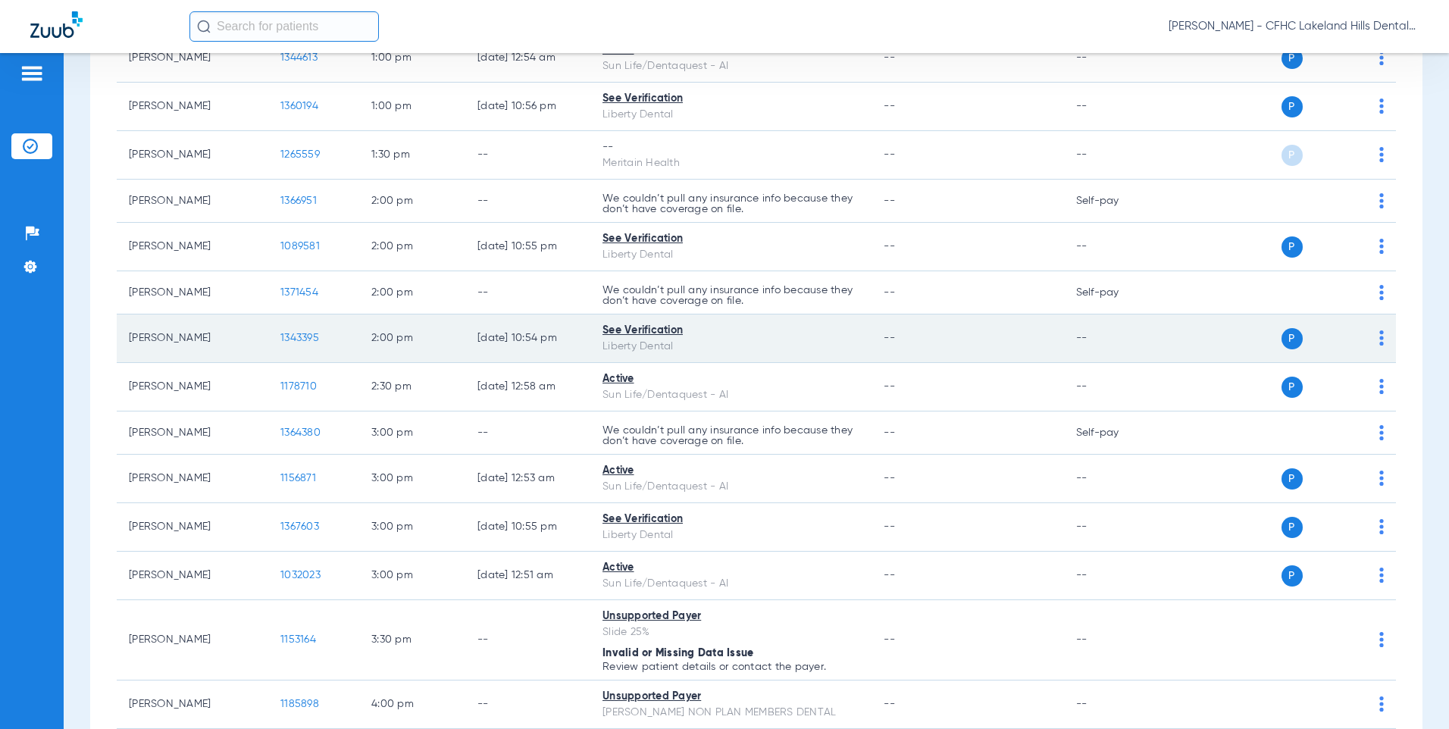
click at [306, 337] on span "1343395" at bounding box center [299, 338] width 39 height 11
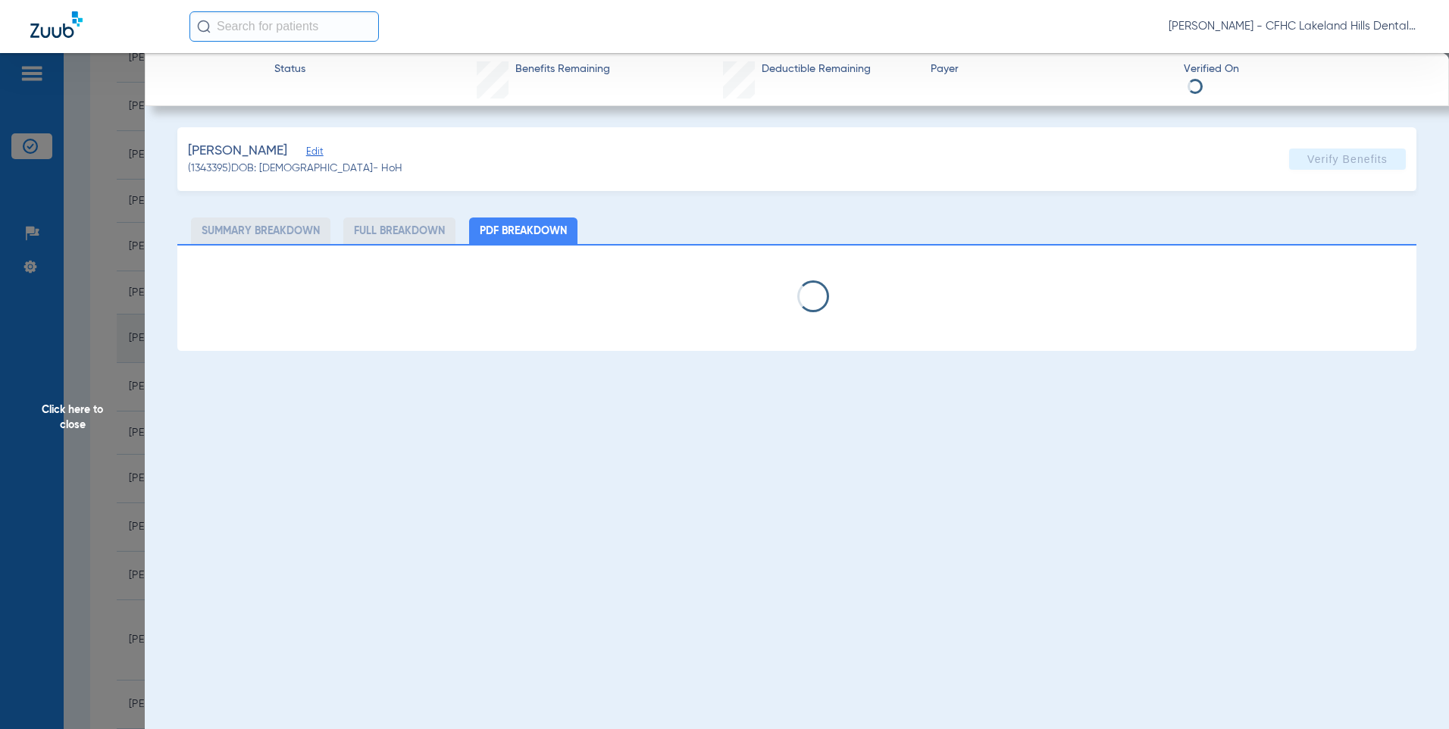
select select "page-width"
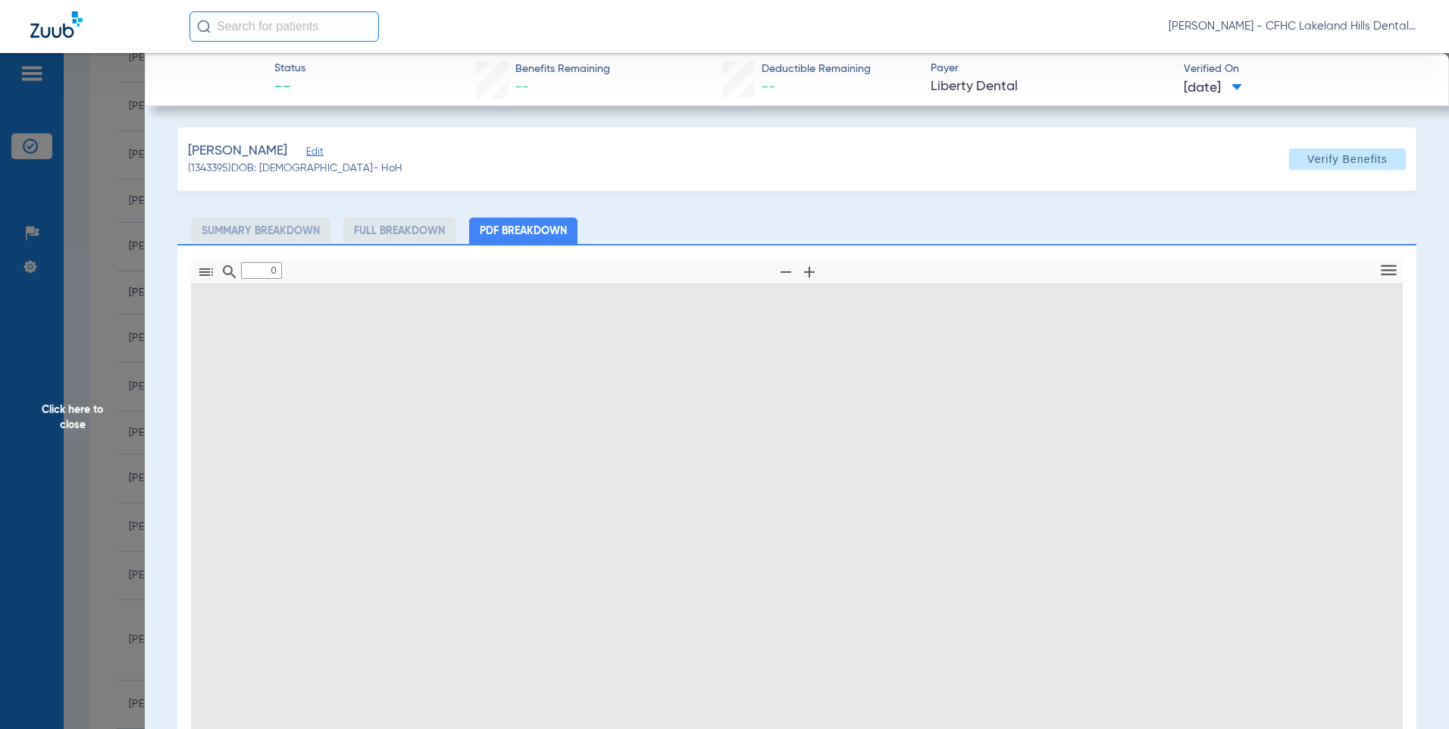
type input "1"
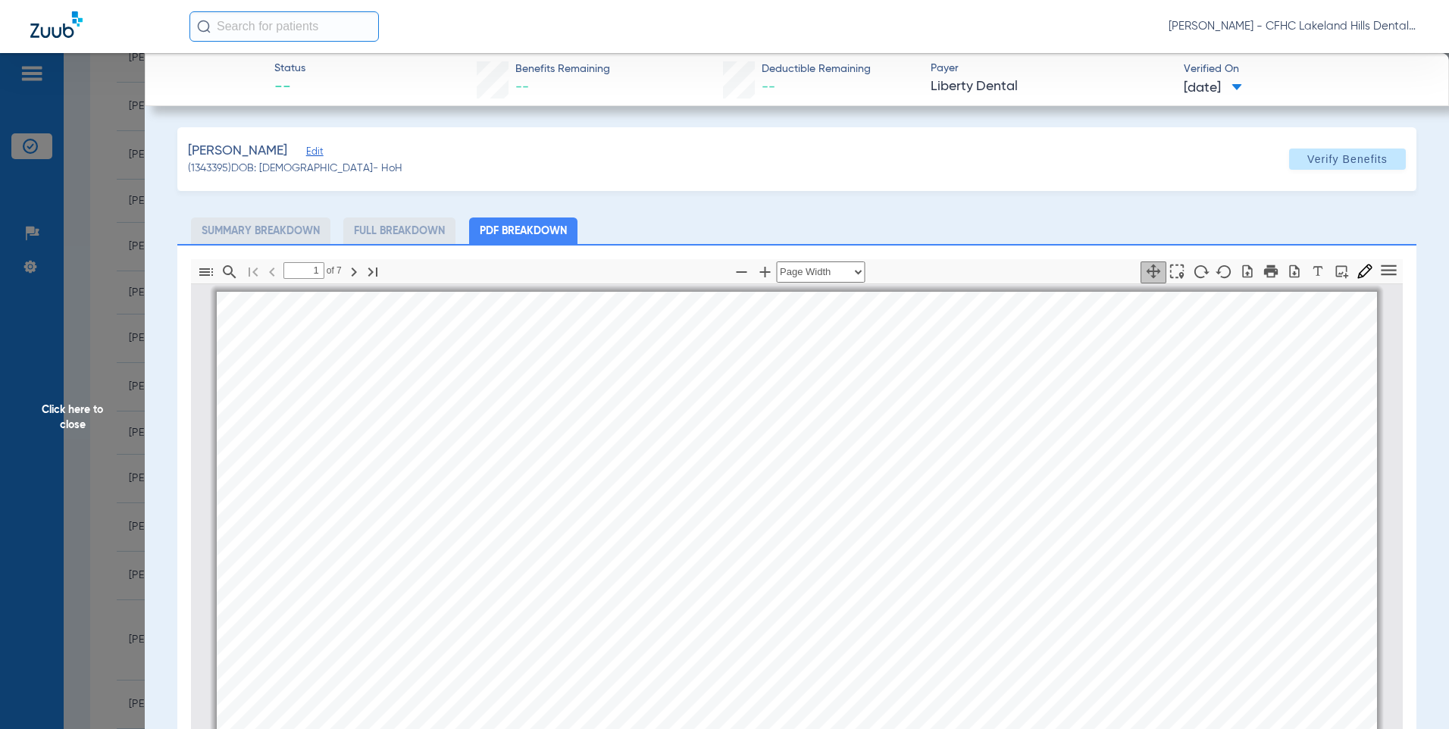
scroll to position [8, 0]
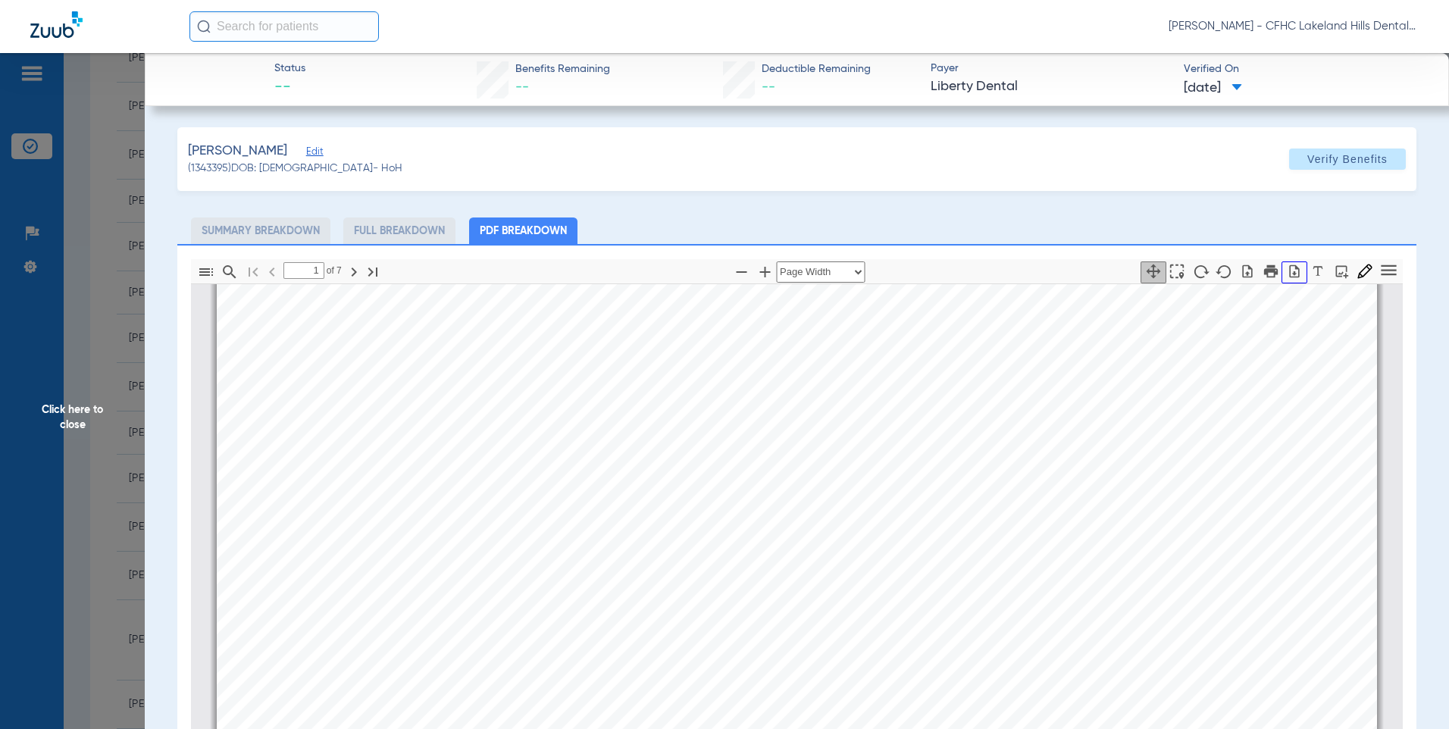
click at [1287, 269] on icon "button" at bounding box center [1294, 271] width 15 height 15
click at [96, 267] on span "Click here to close" at bounding box center [72, 417] width 145 height 729
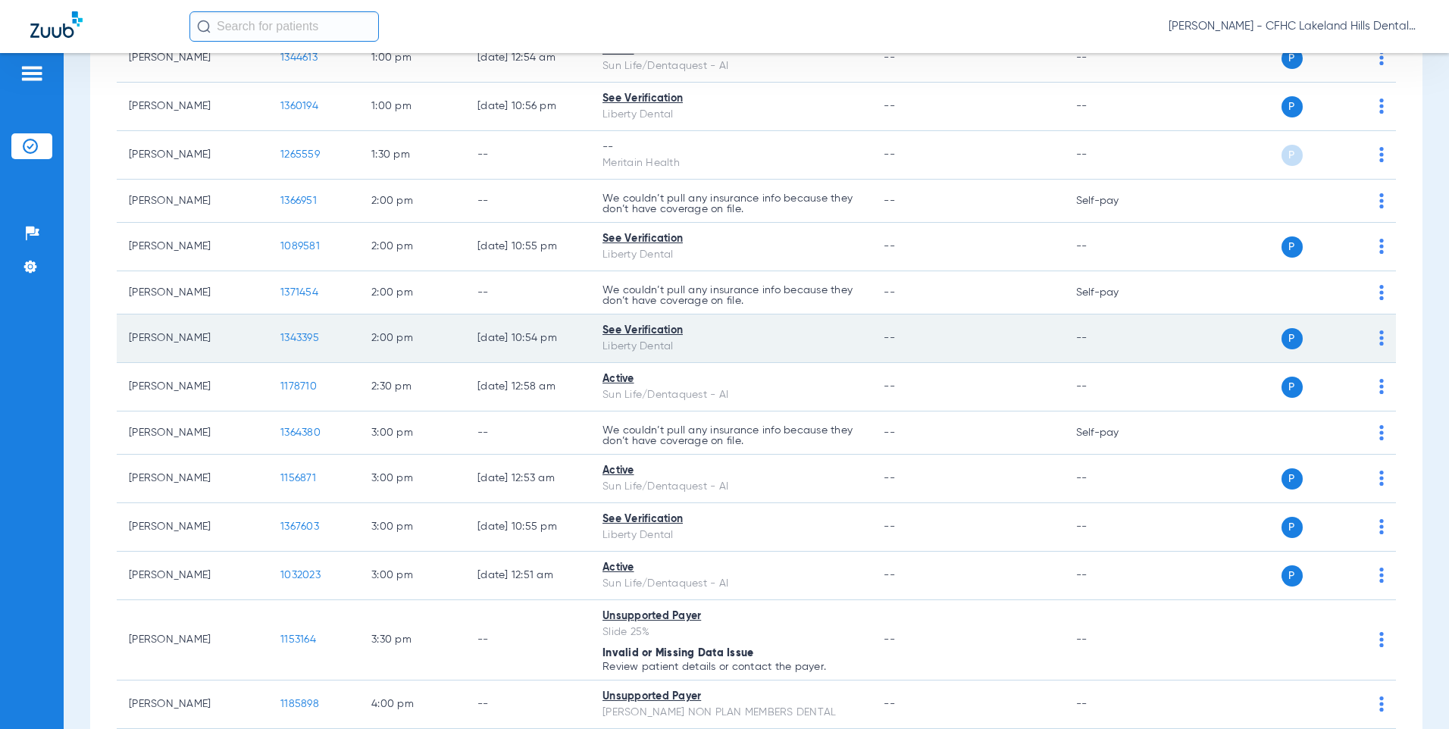
scroll to position [1364, 0]
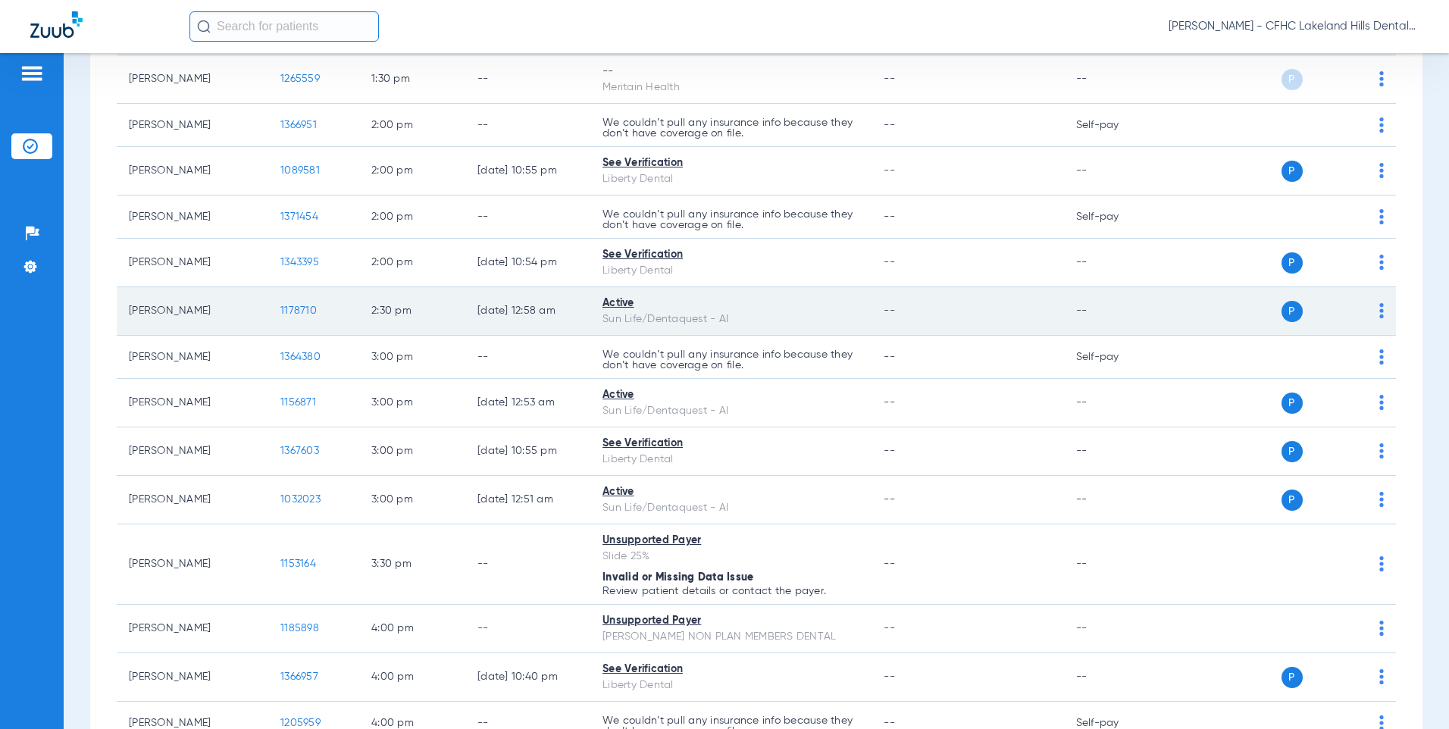
click at [299, 313] on span "1178710" at bounding box center [298, 310] width 36 height 11
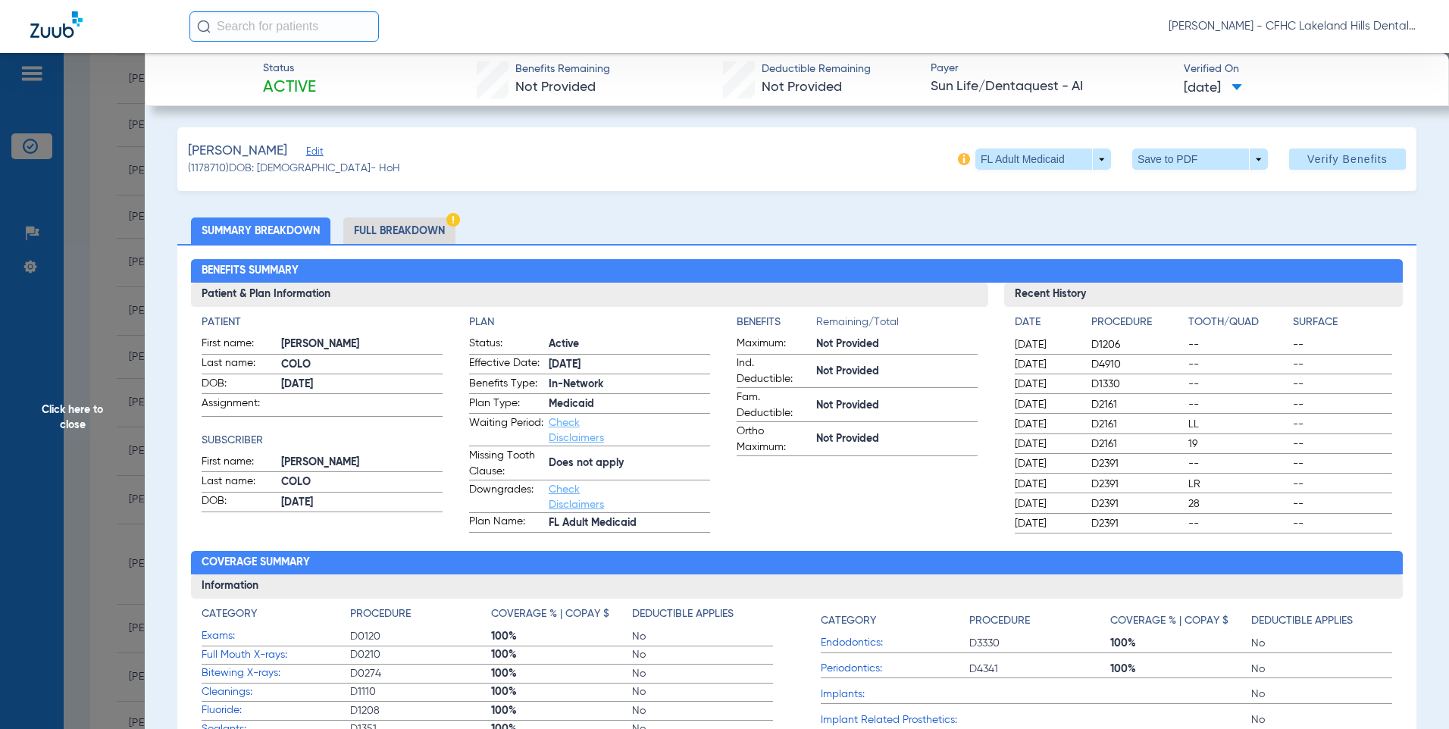
click at [1155, 155] on span at bounding box center [1200, 159] width 136 height 21
click at [1176, 189] on span "Save to PDF" at bounding box center [1194, 189] width 60 height 11
click at [1249, 86] on div "Downloading" at bounding box center [1317, 81] width 175 height 15
click at [86, 266] on span "Click here to close" at bounding box center [72, 417] width 145 height 729
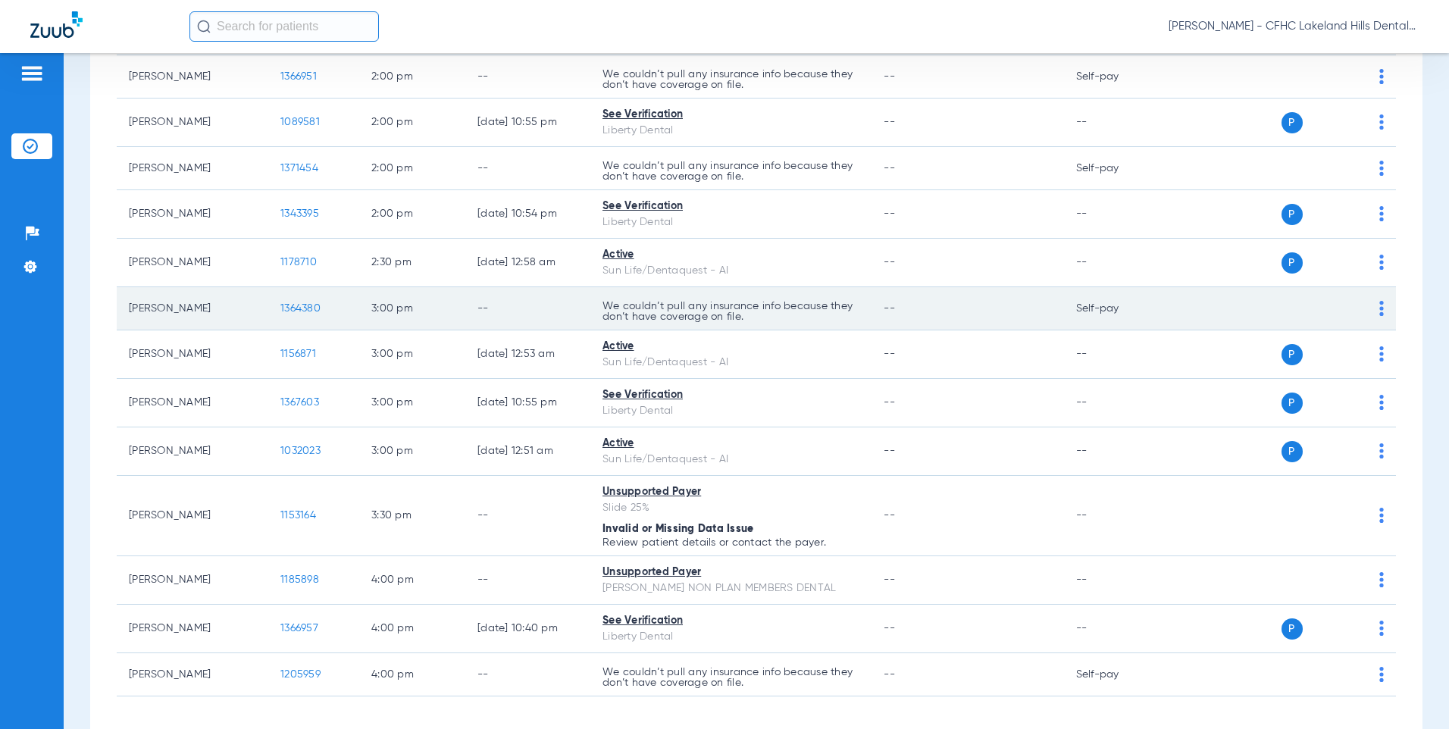
scroll to position [1440, 0]
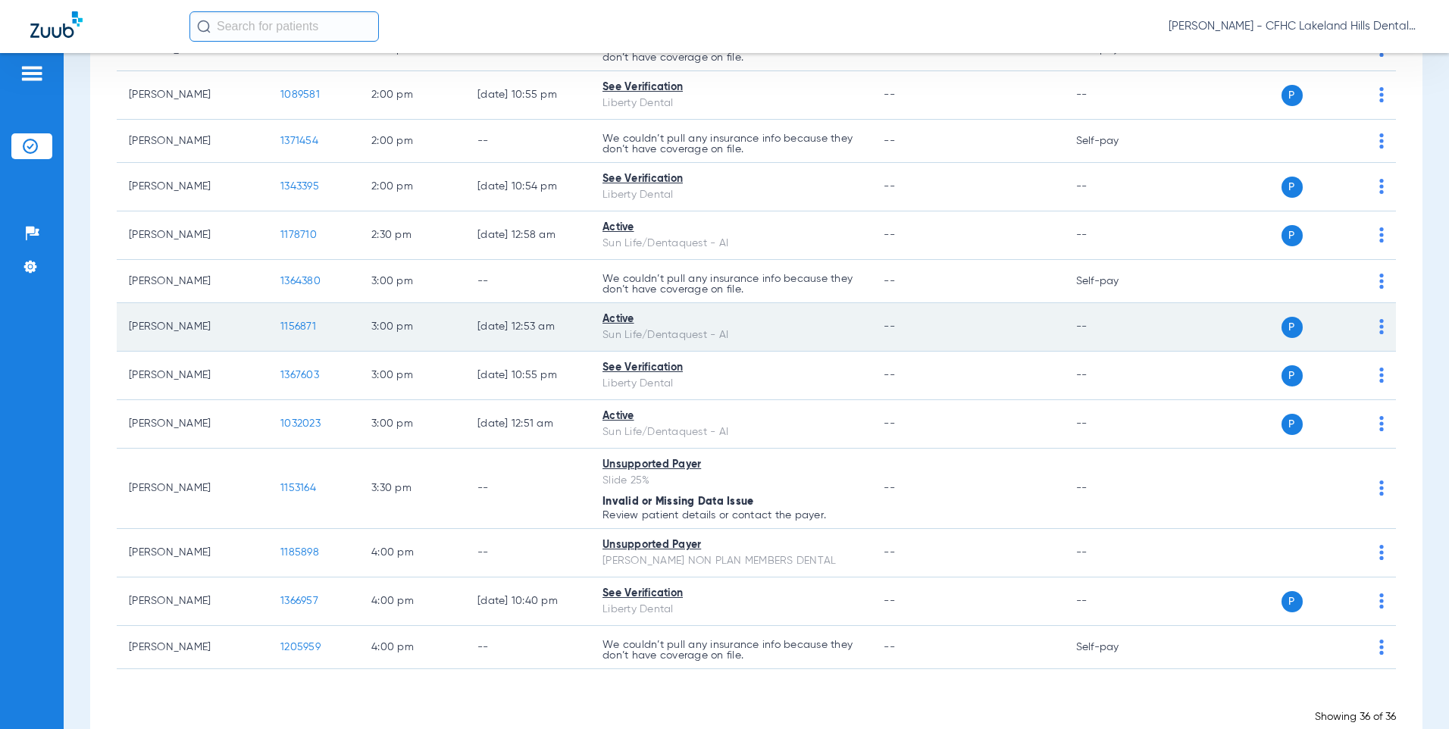
click at [304, 329] on span "1156871" at bounding box center [298, 326] width 36 height 11
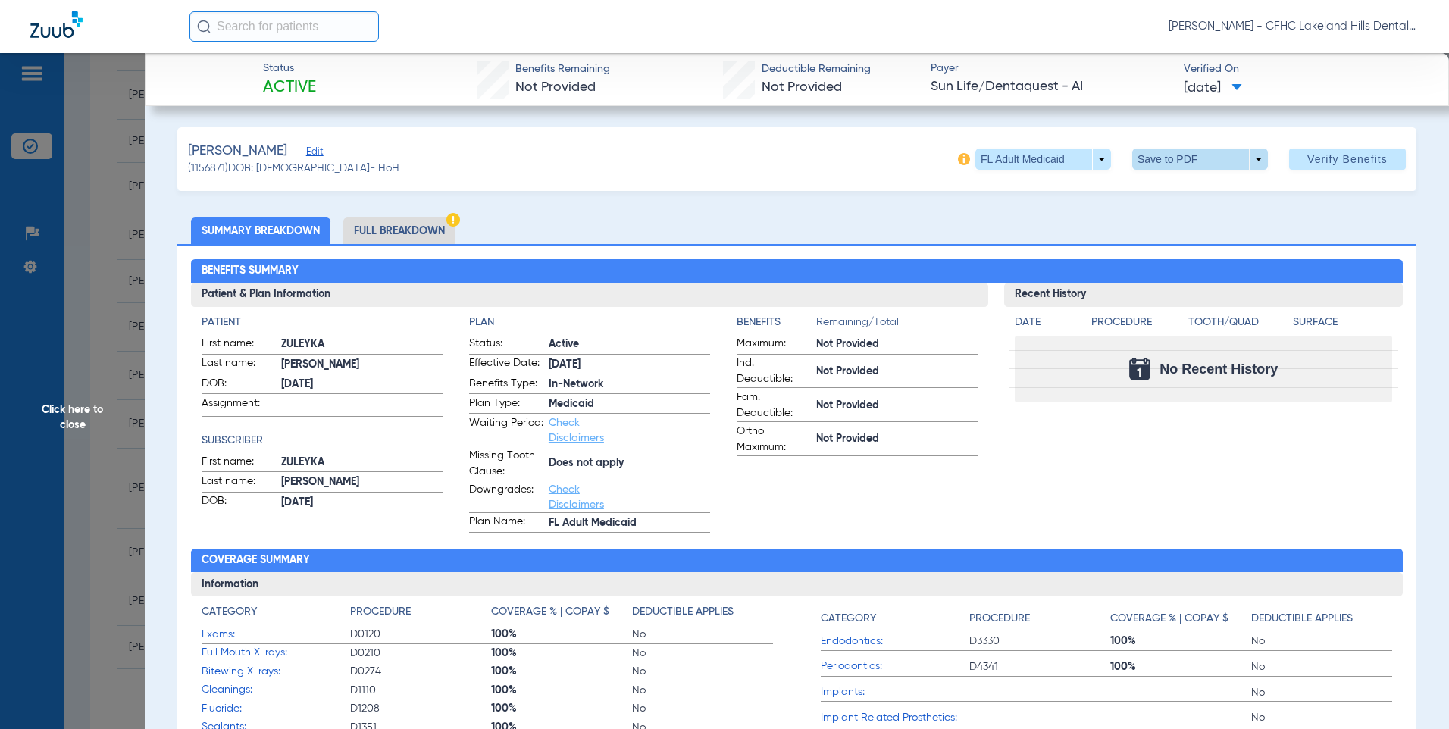
click at [1189, 164] on span at bounding box center [1199, 159] width 36 height 36
click at [1185, 191] on span "Save to PDF" at bounding box center [1194, 189] width 60 height 11
click at [111, 315] on span "Click here to close" at bounding box center [72, 417] width 145 height 729
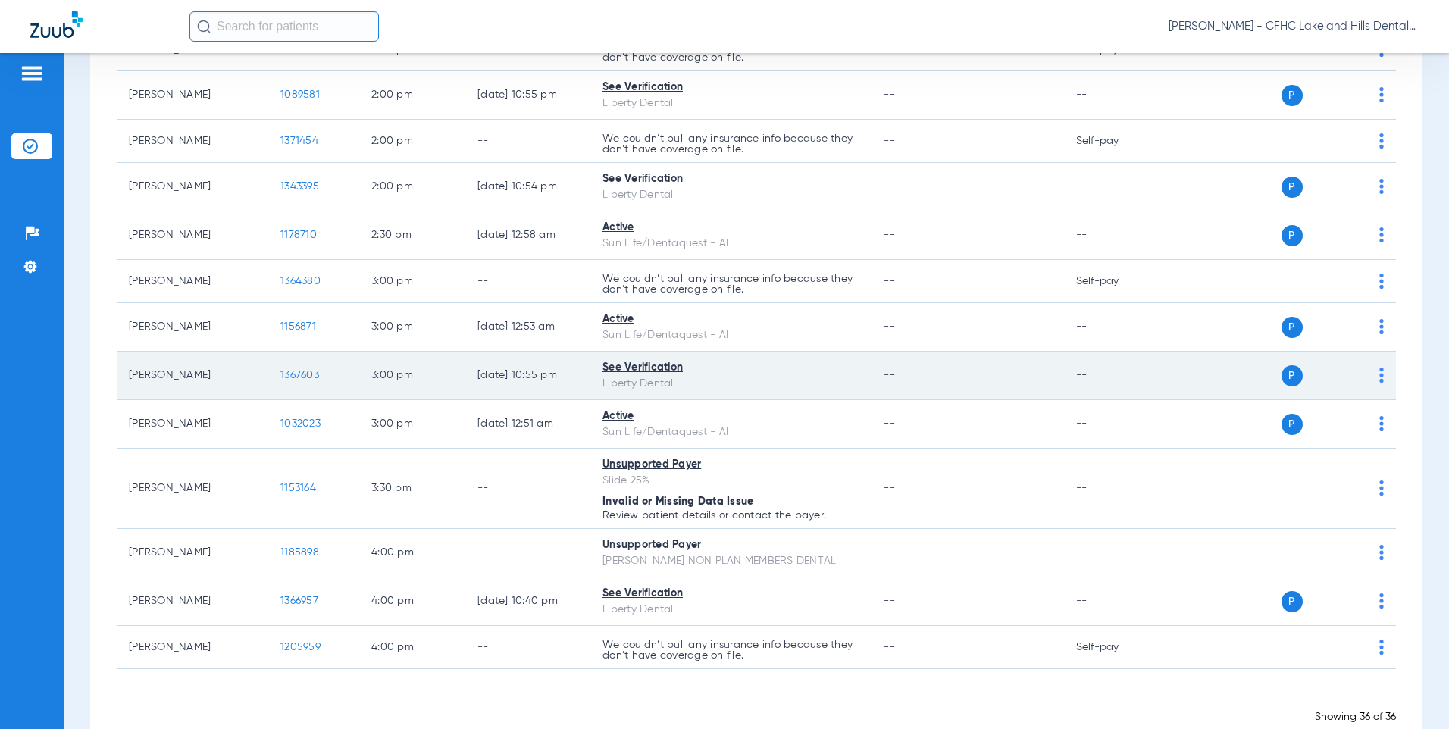
click at [296, 377] on span "1367603" at bounding box center [299, 375] width 39 height 11
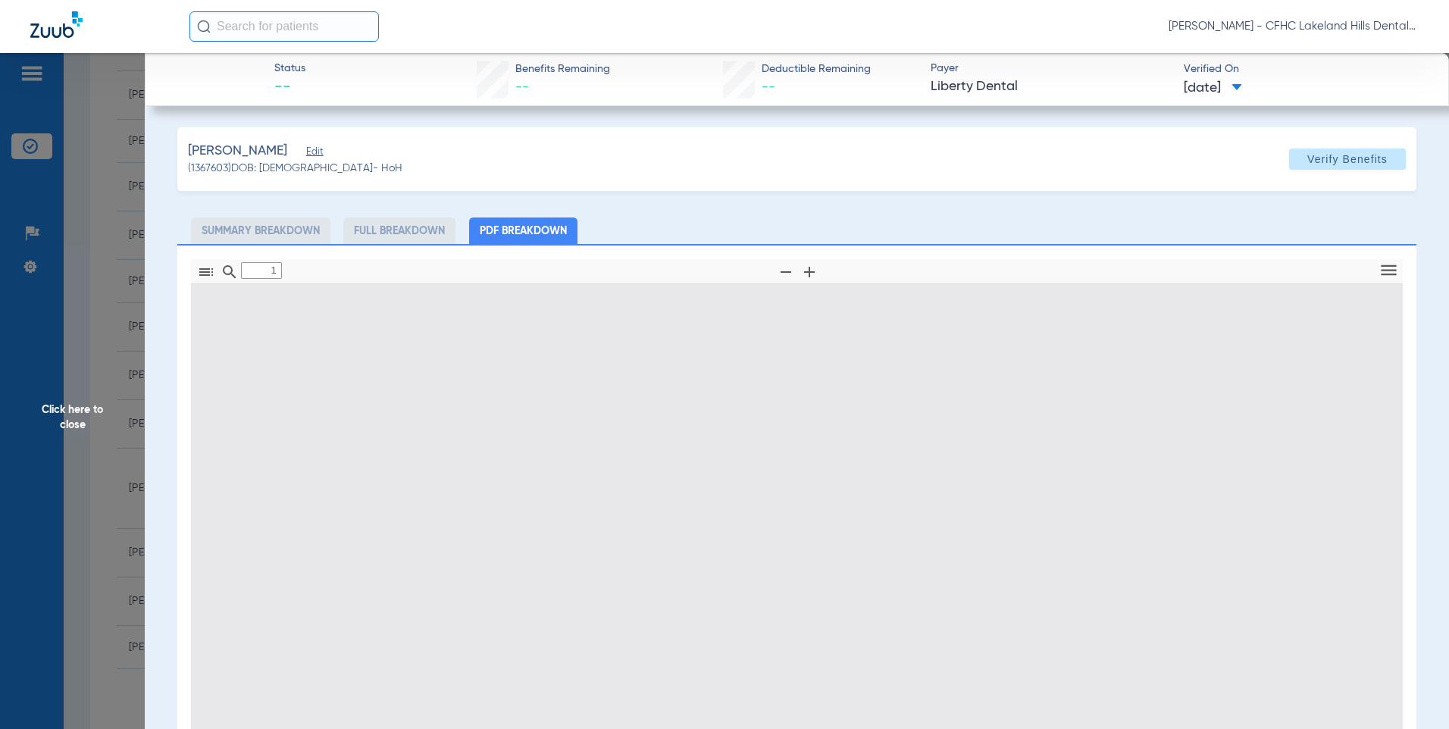
type input "0"
select select "page-width"
type input "1"
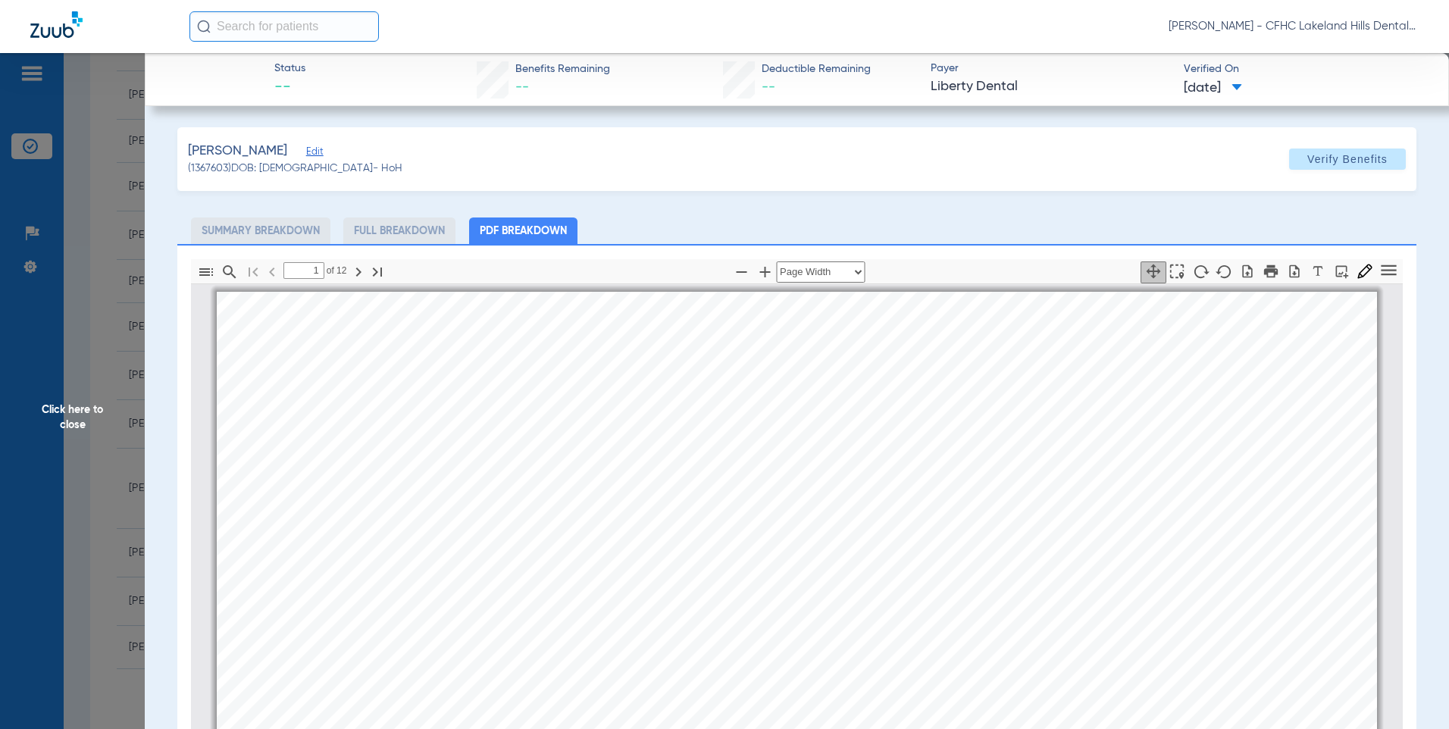
scroll to position [8, 0]
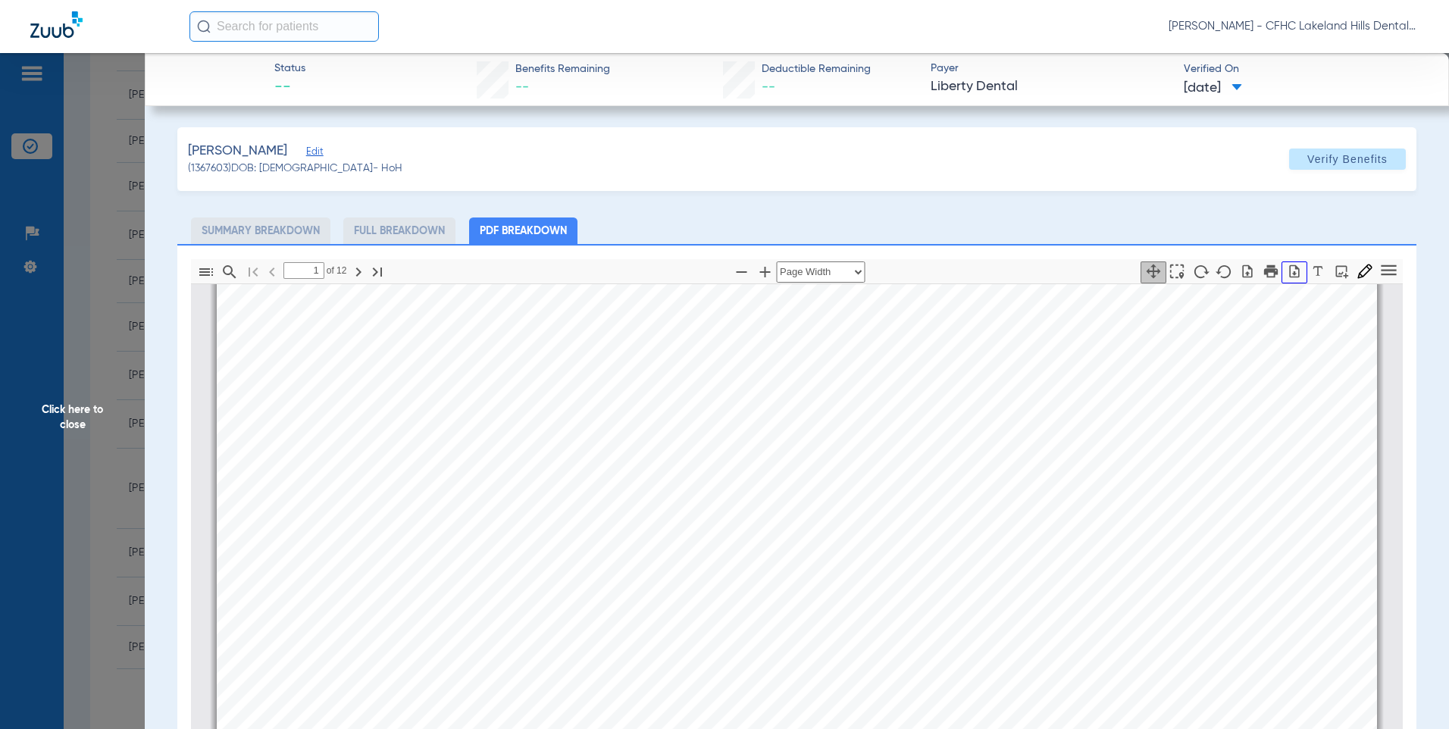
click at [1293, 271] on button "button" at bounding box center [1294, 272] width 26 height 22
click at [116, 258] on span "Click here to close" at bounding box center [72, 417] width 145 height 729
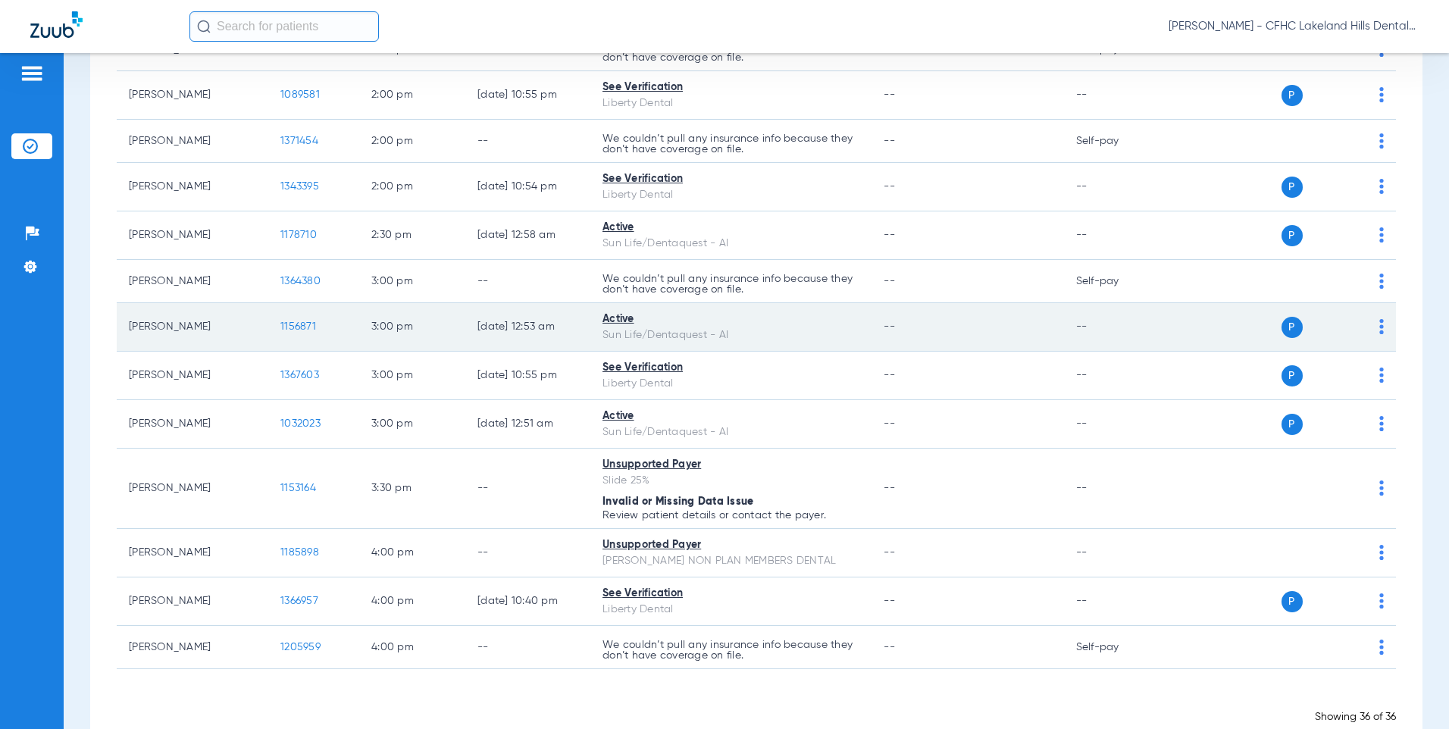
scroll to position [1477, 0]
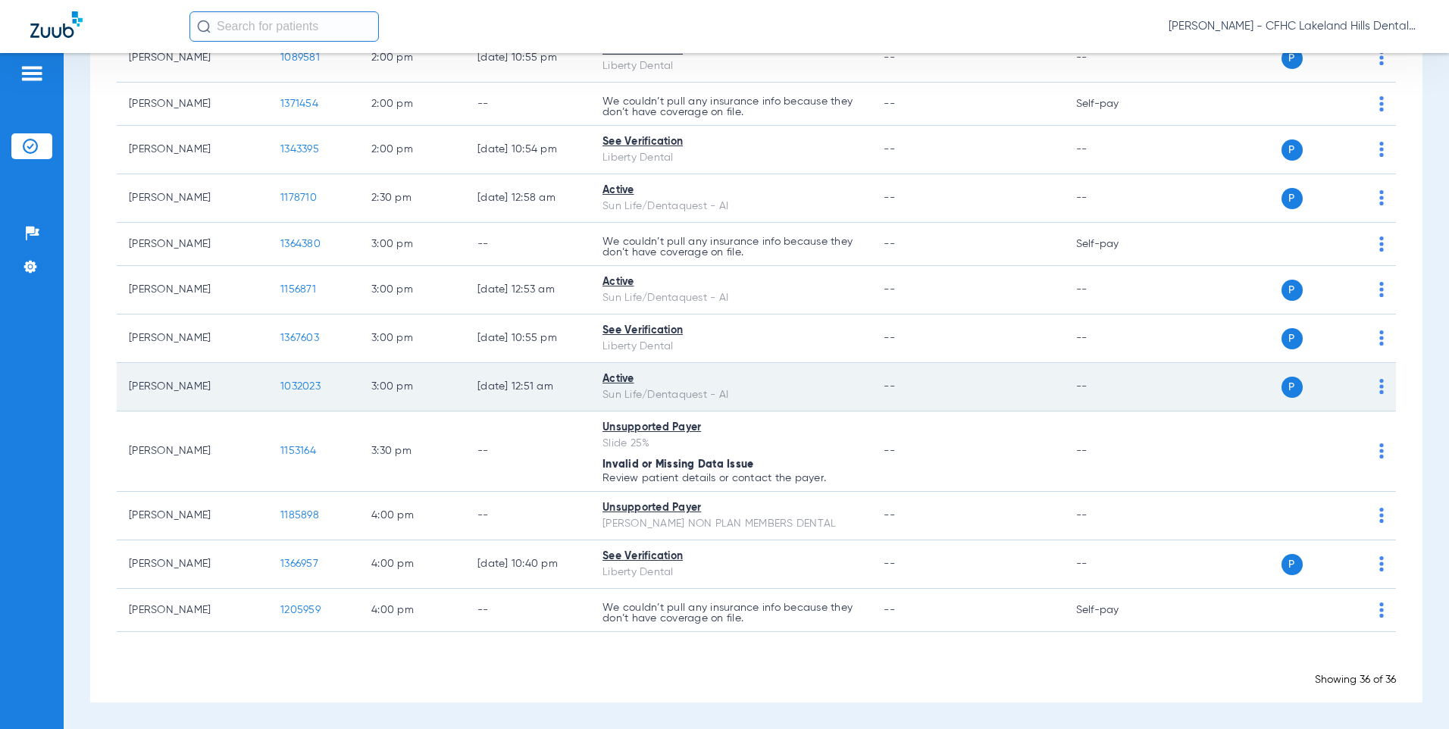
click at [299, 381] on span "1032023" at bounding box center [300, 386] width 40 height 11
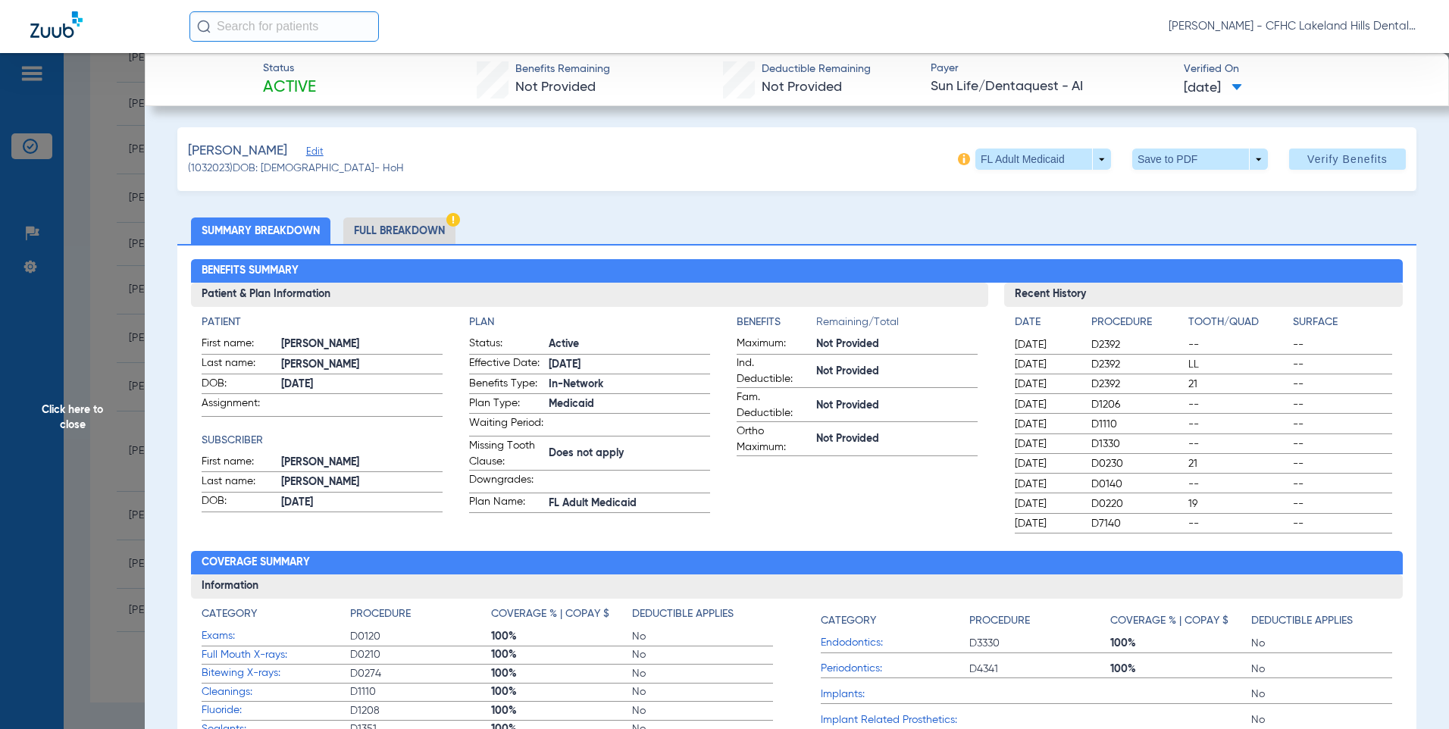
click at [1160, 163] on span at bounding box center [1200, 159] width 136 height 21
click at [1169, 186] on span "Save to PDF" at bounding box center [1194, 189] width 60 height 11
click at [97, 289] on span "Click here to close" at bounding box center [72, 417] width 145 height 729
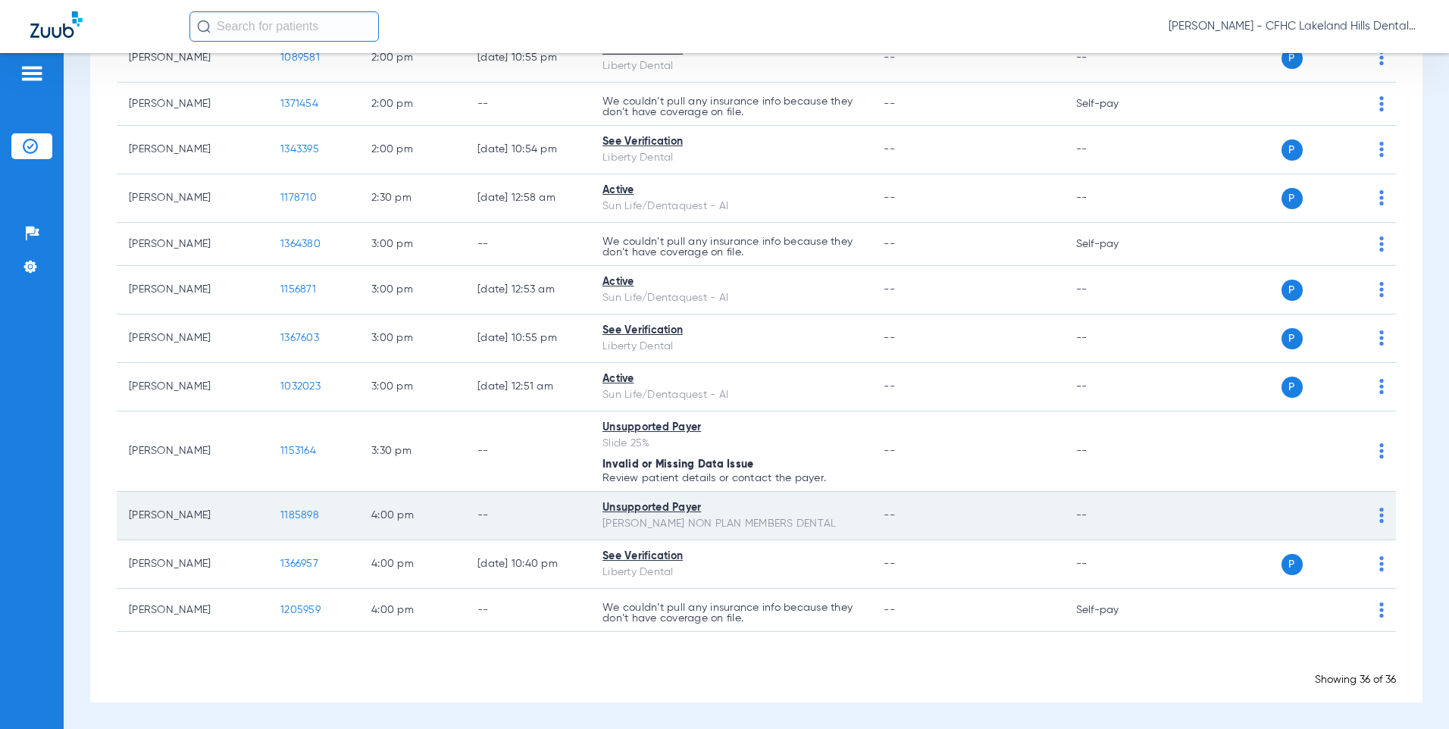
click at [303, 516] on span "1185898" at bounding box center [299, 515] width 39 height 11
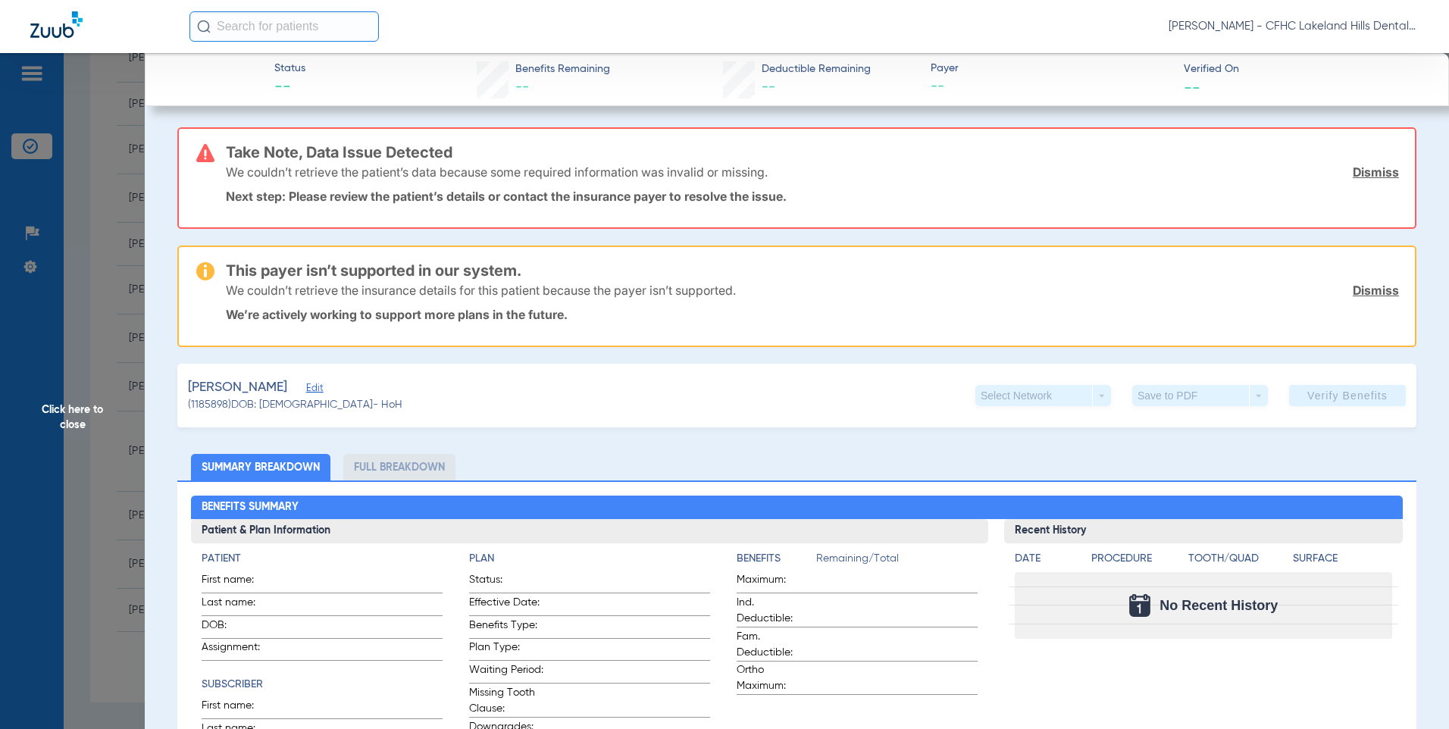
click at [101, 355] on span "Click here to close" at bounding box center [72, 417] width 145 height 729
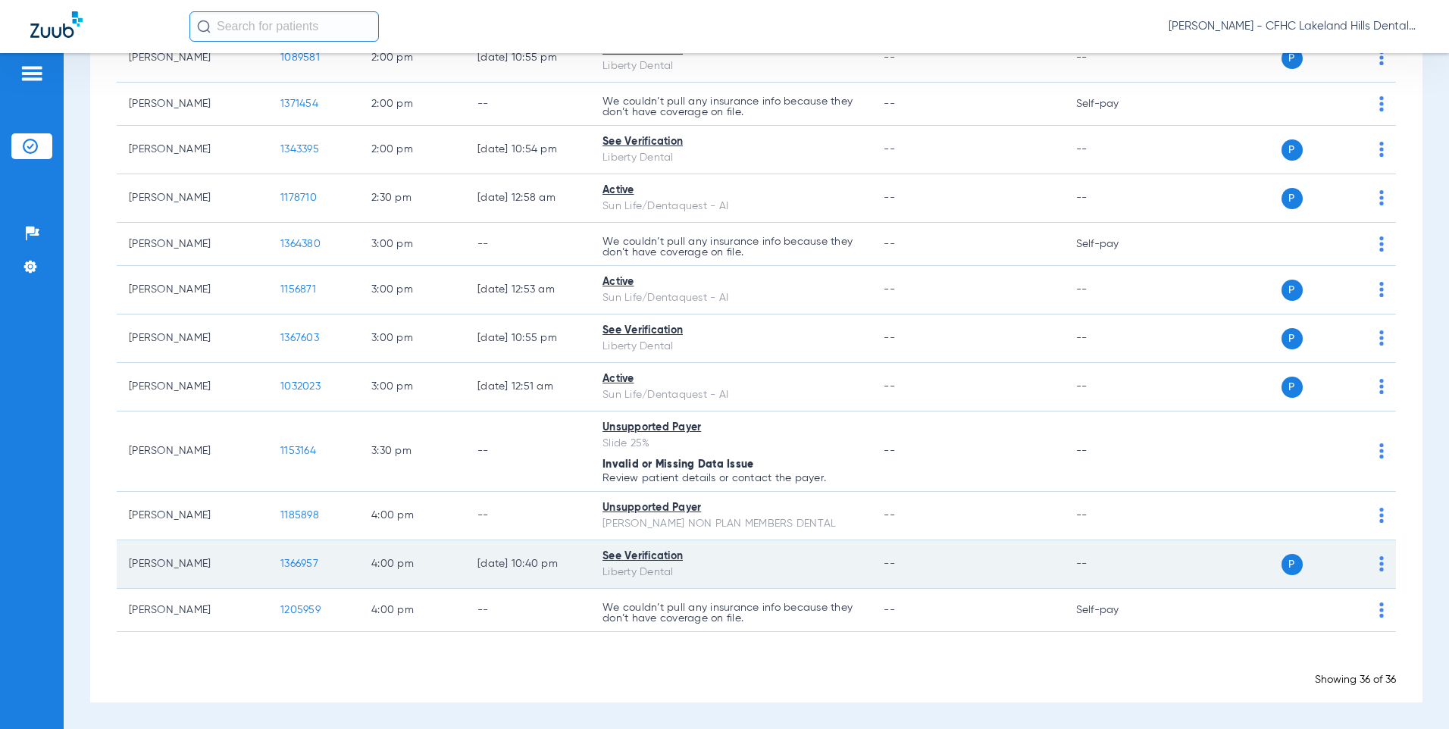
click at [271, 556] on td "1366957" at bounding box center [313, 564] width 91 height 48
click at [287, 564] on span "1366957" at bounding box center [299, 563] width 38 height 11
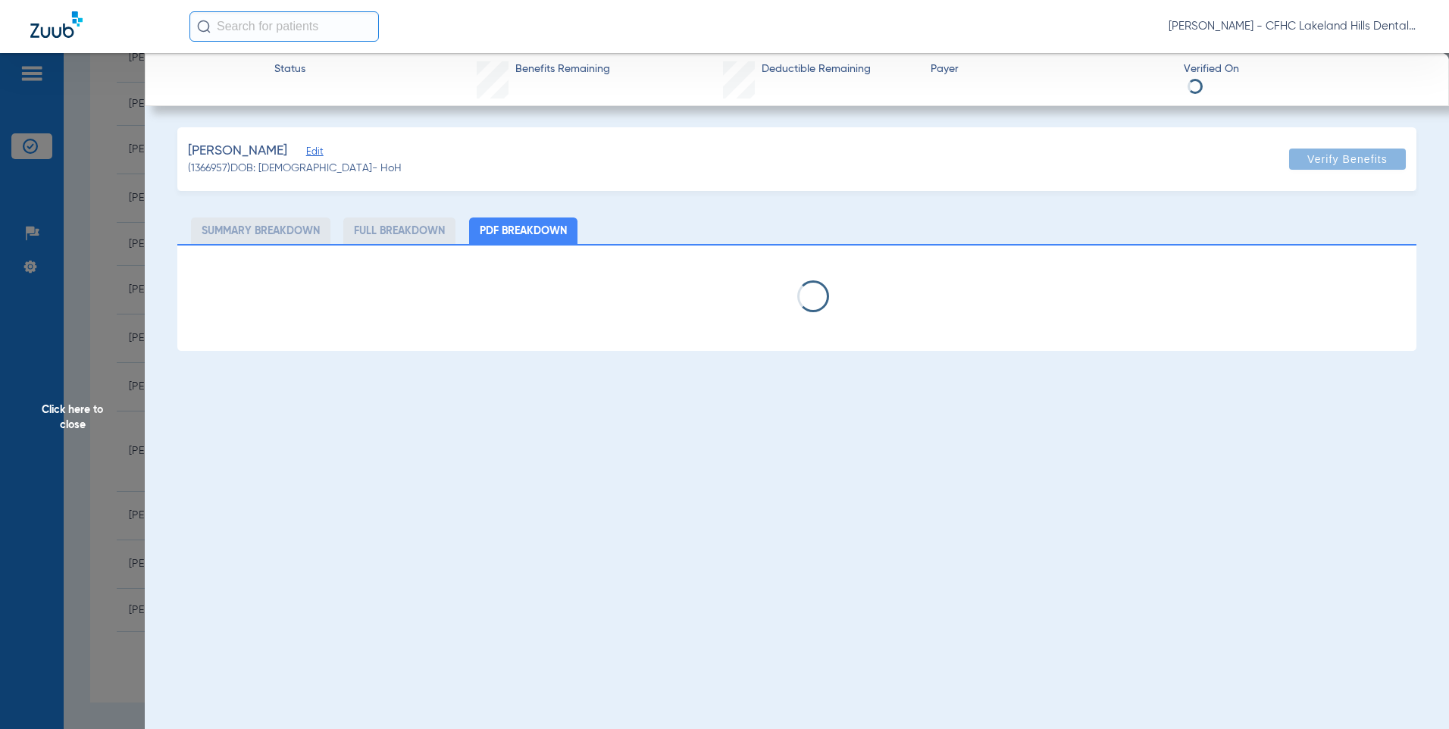
select select "page-width"
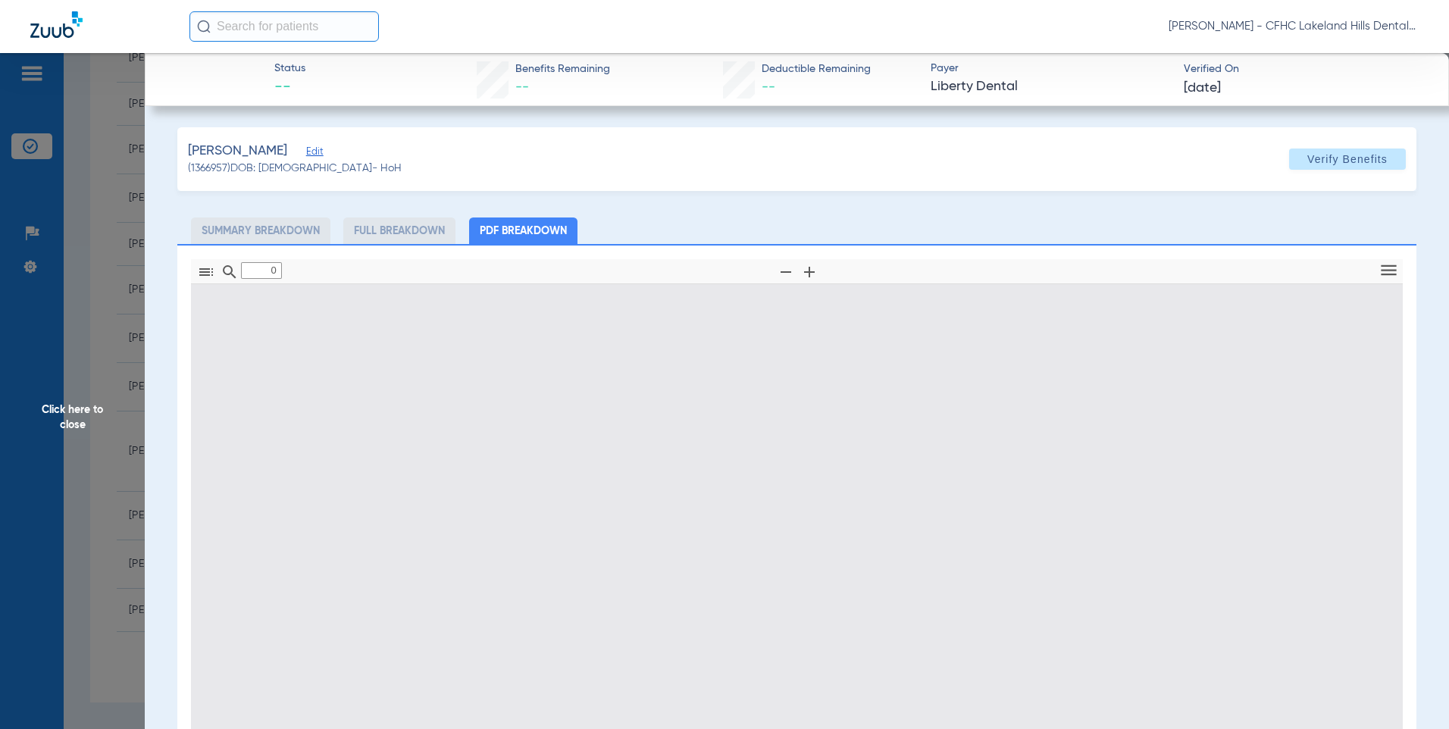
type input "1"
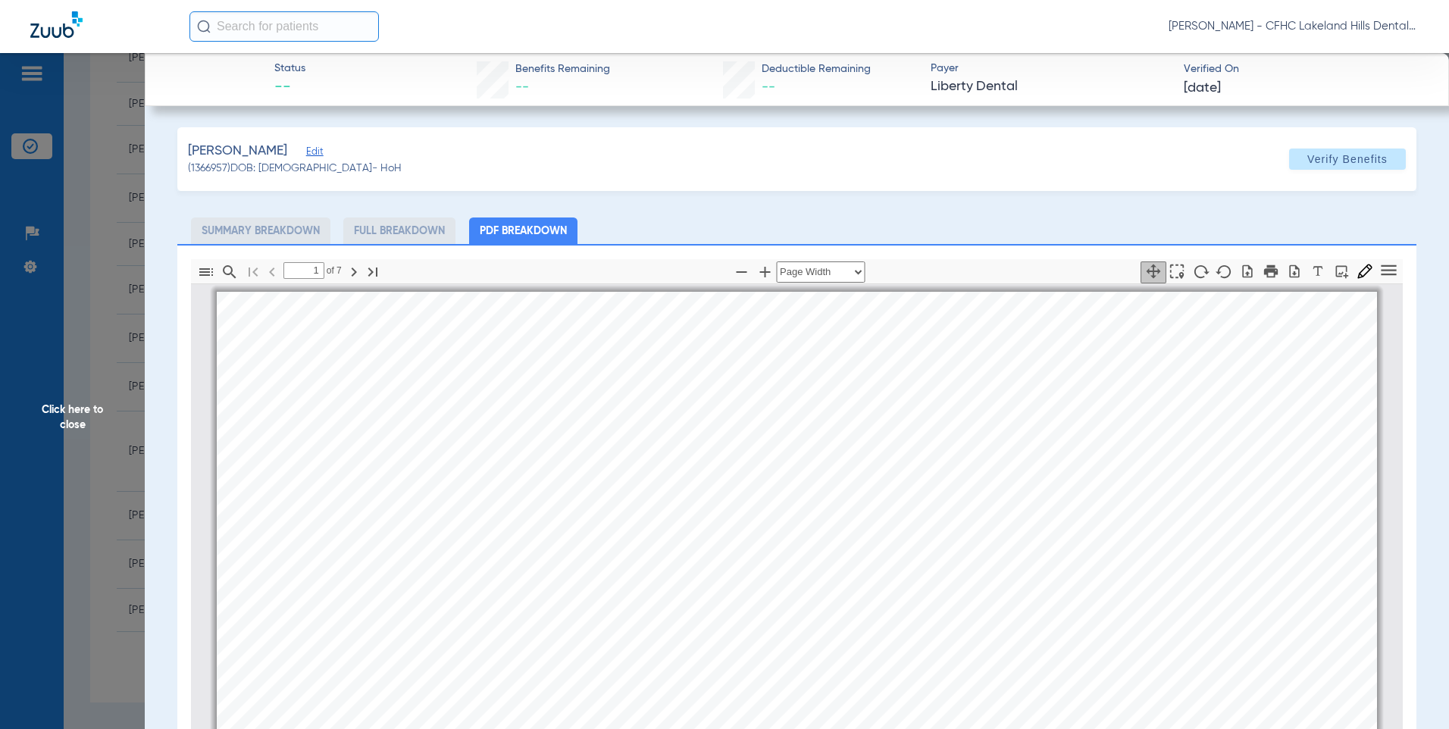
scroll to position [8, 0]
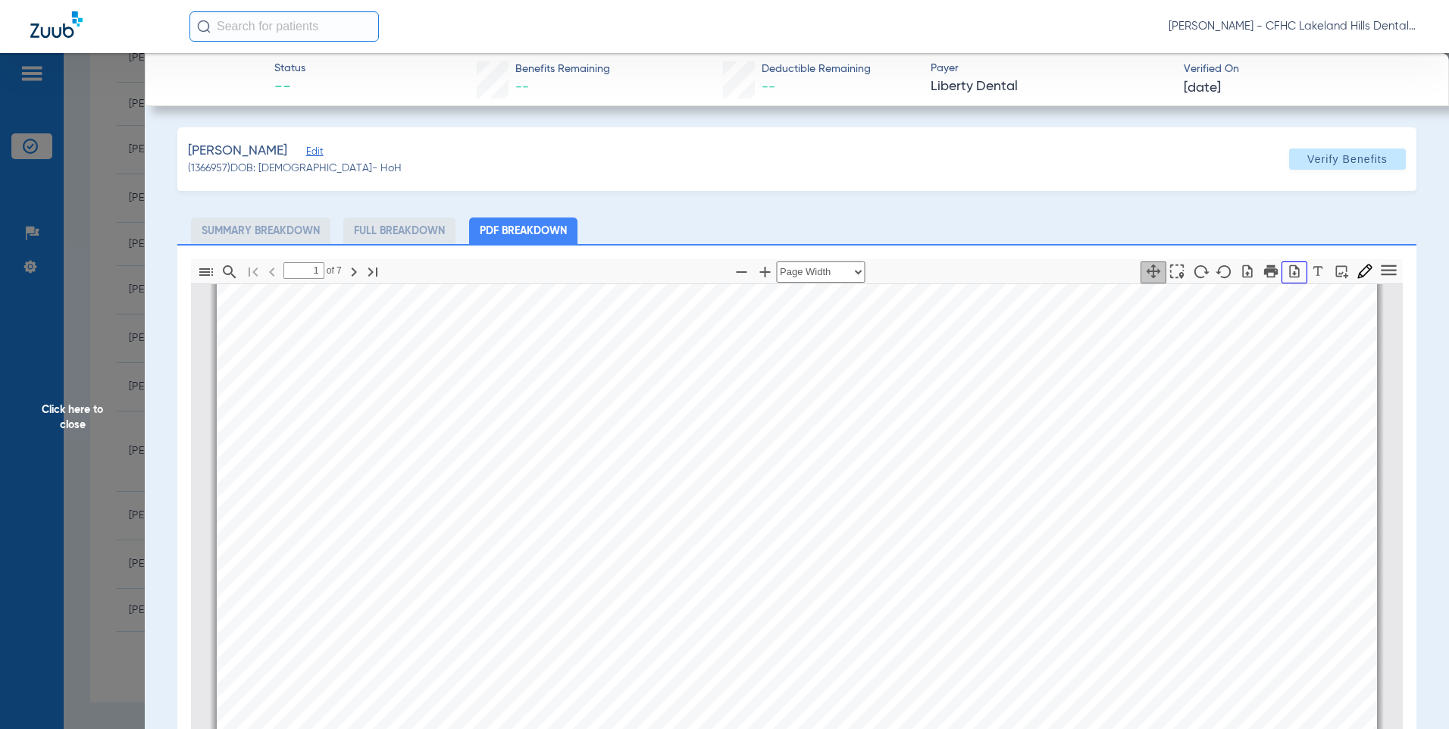
click at [1290, 275] on icon "button" at bounding box center [1295, 270] width 10 height 13
click at [99, 312] on span "Click here to close" at bounding box center [72, 417] width 145 height 729
